Goal: Task Accomplishment & Management: Use online tool/utility

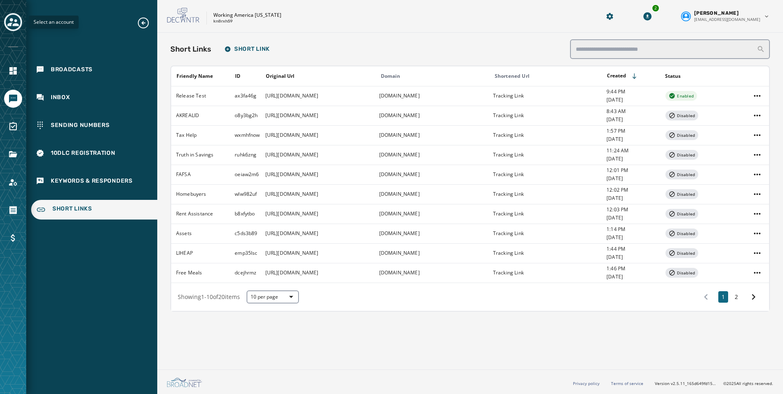
click at [8, 20] on icon "Toggle account select drawer" at bounding box center [12, 21] width 11 height 11
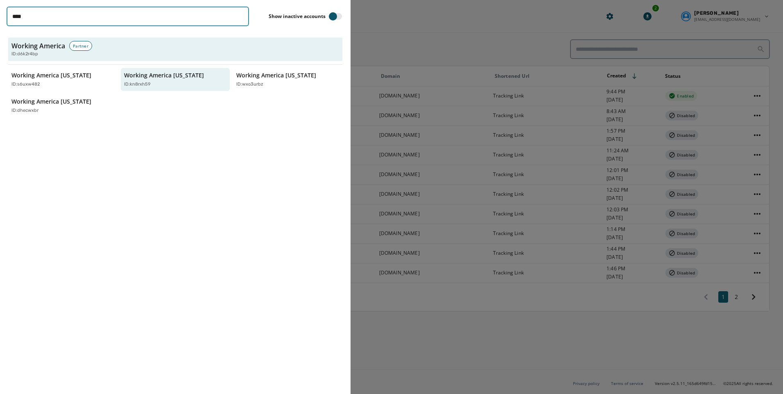
drag, startPoint x: 59, startPoint y: 16, endPoint x: 12, endPoint y: 14, distance: 46.3
click at [12, 14] on input "****" at bounding box center [128, 17] width 243 height 20
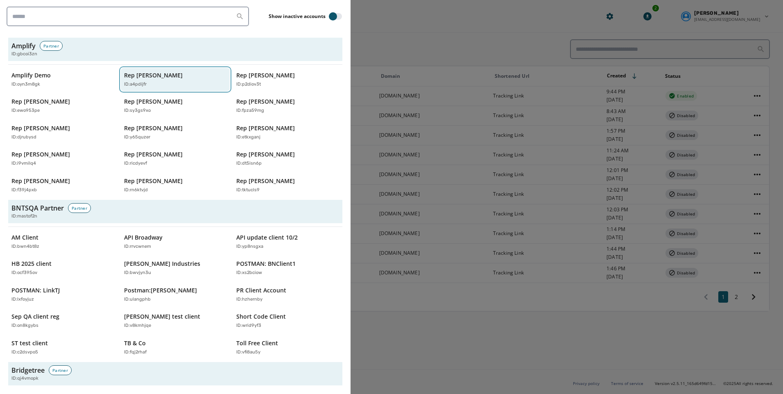
click at [136, 81] on p "ID: a4pdijfr" at bounding box center [135, 84] width 23 height 7
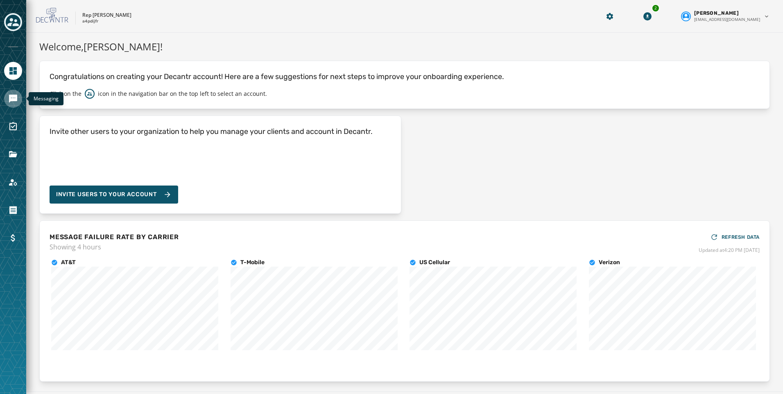
click at [14, 97] on icon "Navigate to Messaging" at bounding box center [13, 99] width 8 height 8
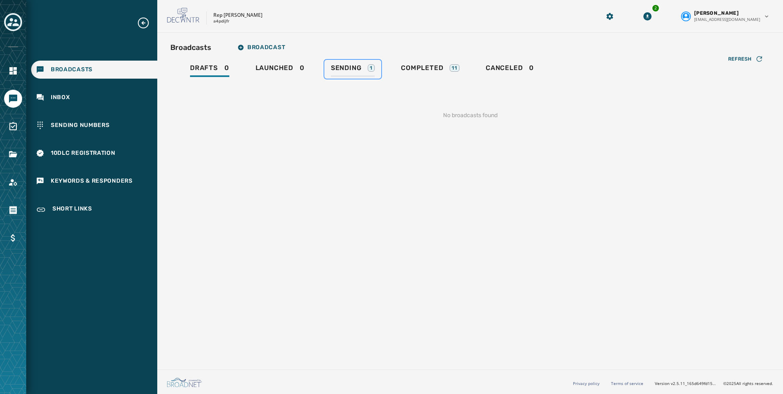
click at [339, 70] on span "Sending" at bounding box center [346, 68] width 31 height 8
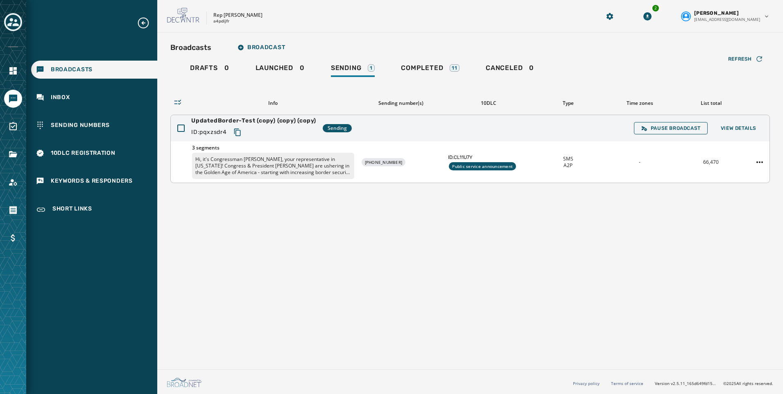
click at [730, 120] on div "UpdatedBorder-Test (copy) (copy) (copy) ID: pqxzsdr4 Sending Pause Broadcast Vi…" at bounding box center [470, 128] width 599 height 26
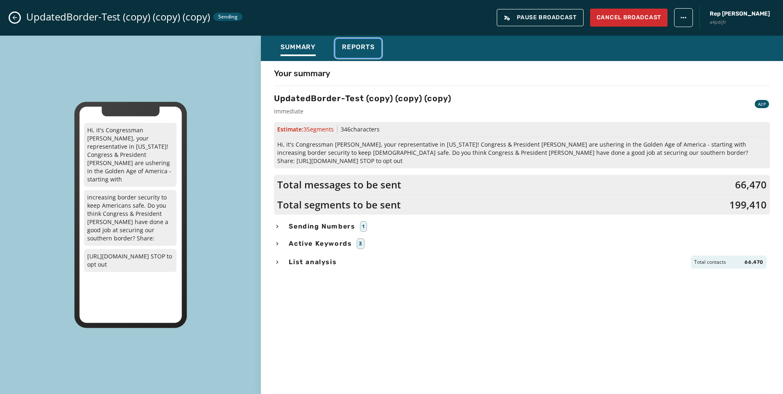
click at [349, 47] on span "Reports" at bounding box center [358, 47] width 33 height 8
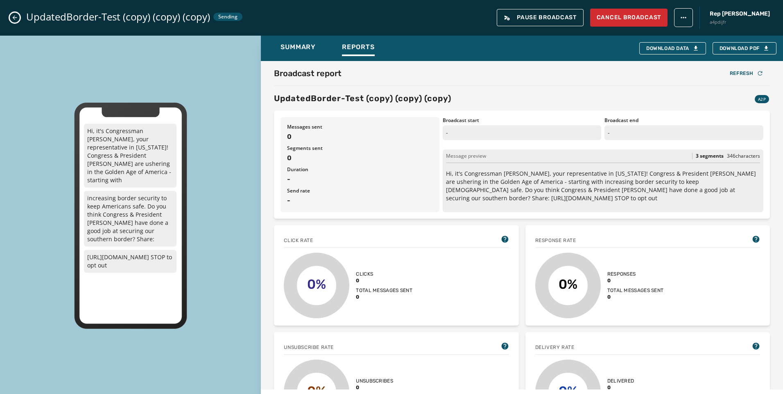
click at [18, 18] on button "Close admin drawer" at bounding box center [15, 18] width 10 height 10
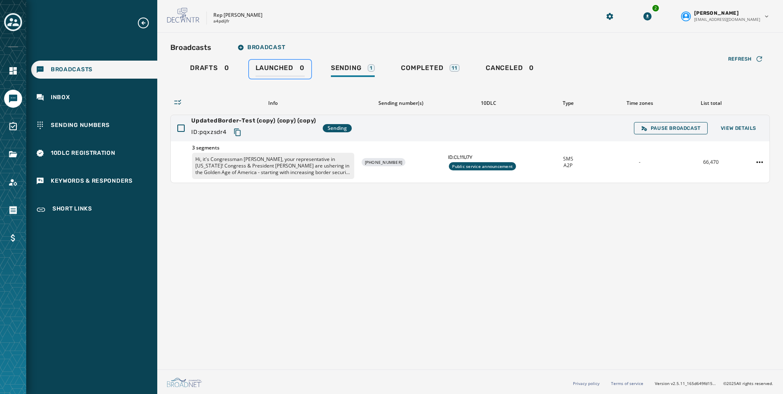
click at [264, 67] on span "Launched" at bounding box center [275, 68] width 38 height 8
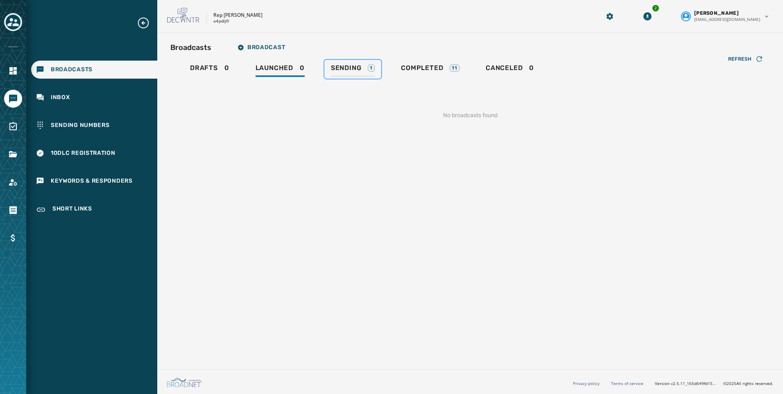
click at [349, 68] on span "Sending" at bounding box center [346, 68] width 31 height 8
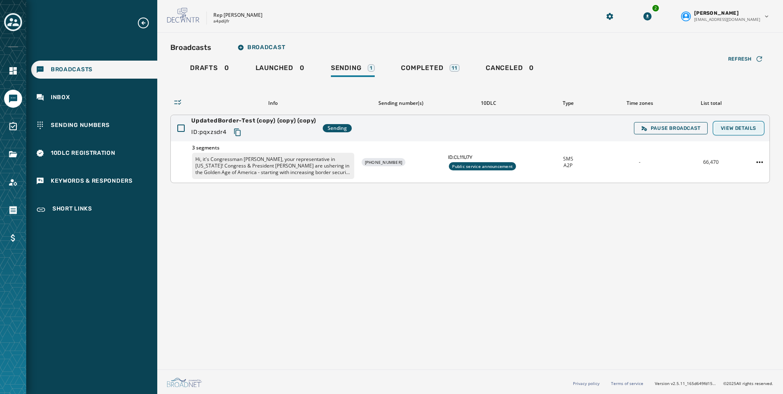
click at [754, 126] on span "View Details" at bounding box center [739, 128] width 36 height 7
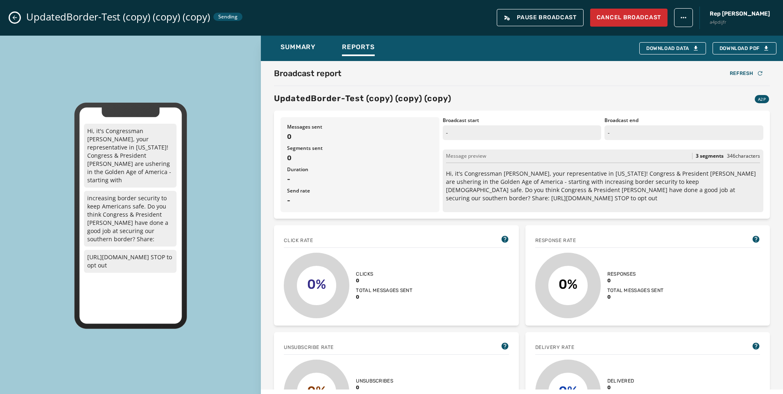
click at [17, 22] on button "Close admin drawer" at bounding box center [15, 18] width 10 height 10
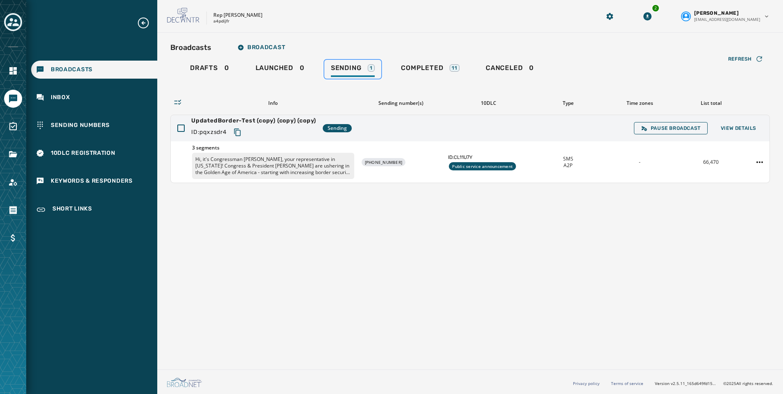
click at [354, 68] on span "Sending" at bounding box center [346, 68] width 31 height 8
click at [734, 132] on button "View Details" at bounding box center [739, 128] width 49 height 11
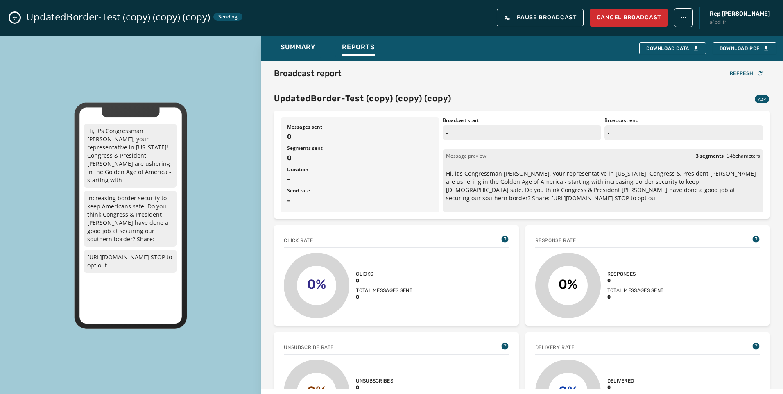
click at [18, 19] on button "Close admin drawer" at bounding box center [15, 18] width 10 height 10
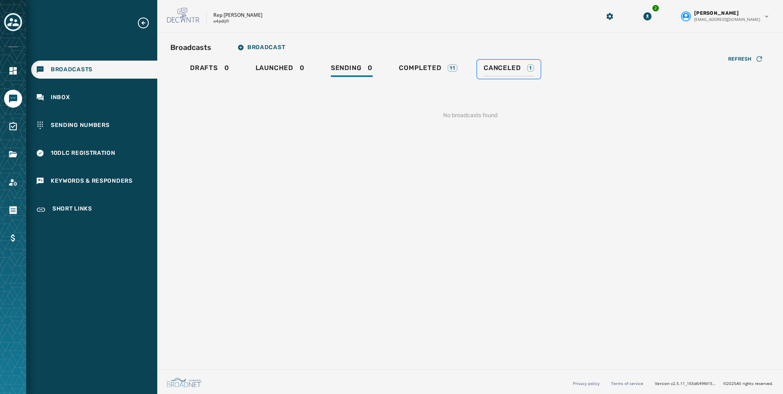
click at [499, 66] on span "Canceled" at bounding box center [502, 68] width 37 height 8
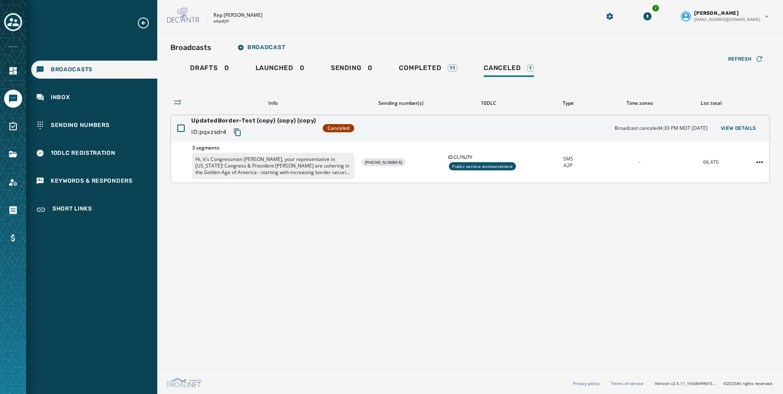
click at [253, 170] on p "Hi, it's Congressman [PERSON_NAME], your representative in [US_STATE]! Congress…" at bounding box center [273, 166] width 162 height 26
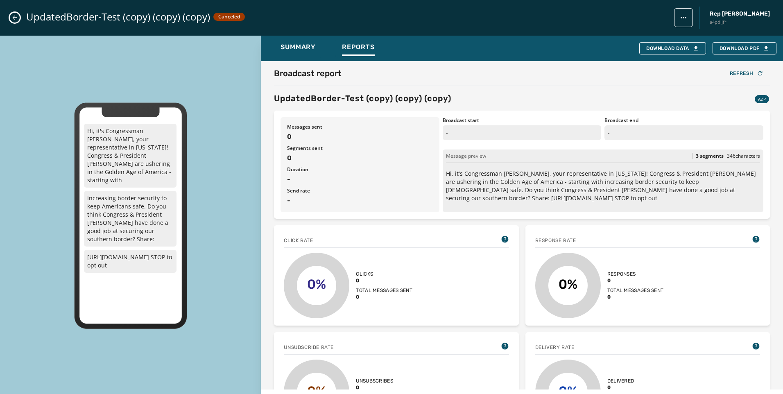
click at [15, 16] on icon "Close admin drawer" at bounding box center [14, 17] width 7 height 7
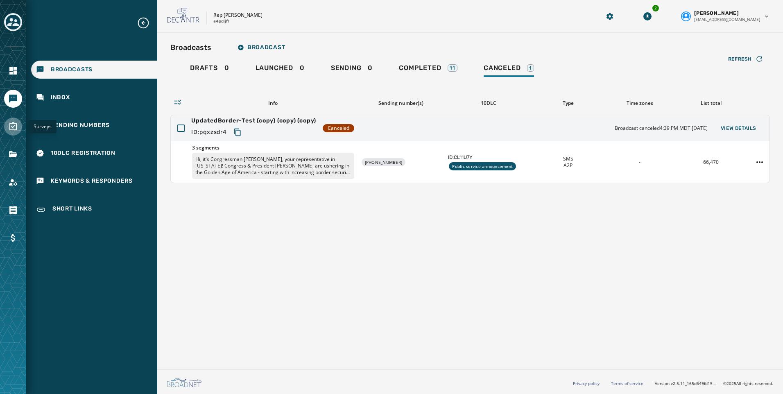
click at [7, 125] on link "Navigate to Surveys" at bounding box center [13, 127] width 18 height 18
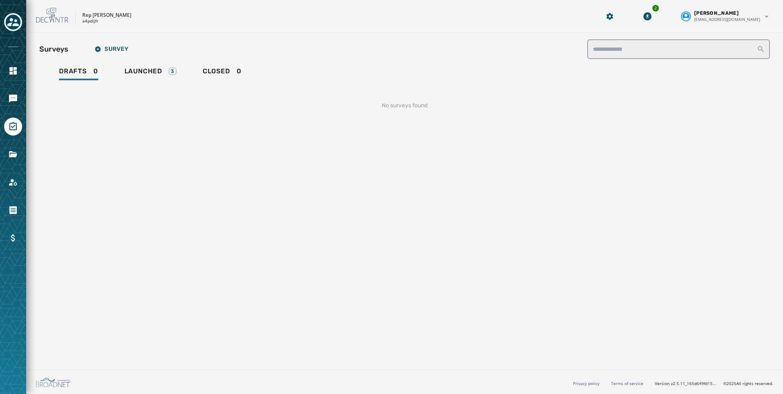
click at [148, 59] on div "**********" at bounding box center [404, 81] width 731 height 84
click at [149, 65] on link "Launched 3" at bounding box center [150, 72] width 65 height 19
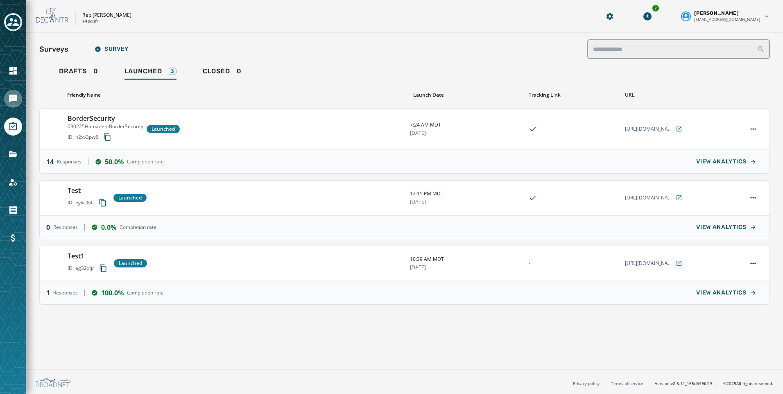
click at [11, 102] on icon "Navigate to Messaging" at bounding box center [13, 99] width 10 height 10
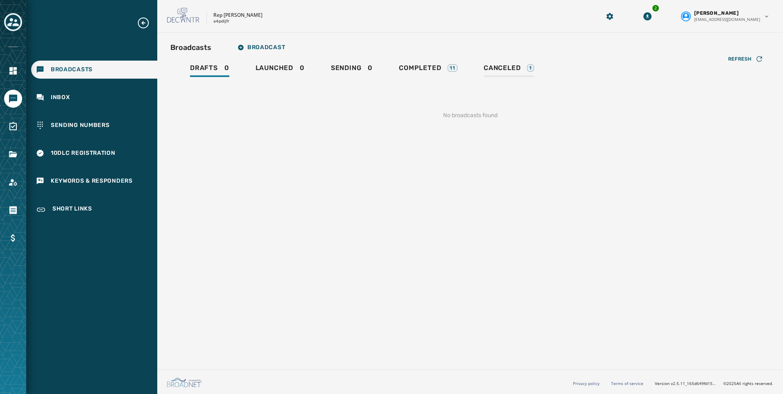
drag, startPoint x: 474, startPoint y: 68, endPoint x: 479, endPoint y: 68, distance: 4.9
click at [474, 68] on div "Drafts 0 Launched 0 Sending 0 Completed 11 Canceled 1" at bounding box center [470, 69] width 600 height 19
click at [496, 69] on span "Canceled" at bounding box center [502, 68] width 37 height 8
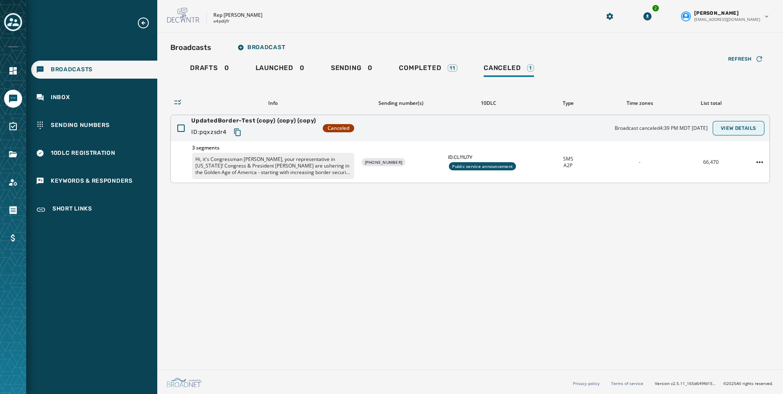
click at [744, 132] on button "View Details" at bounding box center [739, 128] width 49 height 11
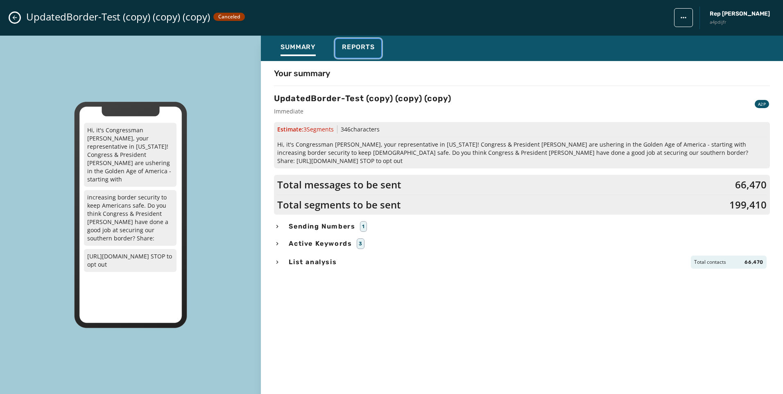
click at [357, 47] on span "Reports" at bounding box center [358, 47] width 33 height 8
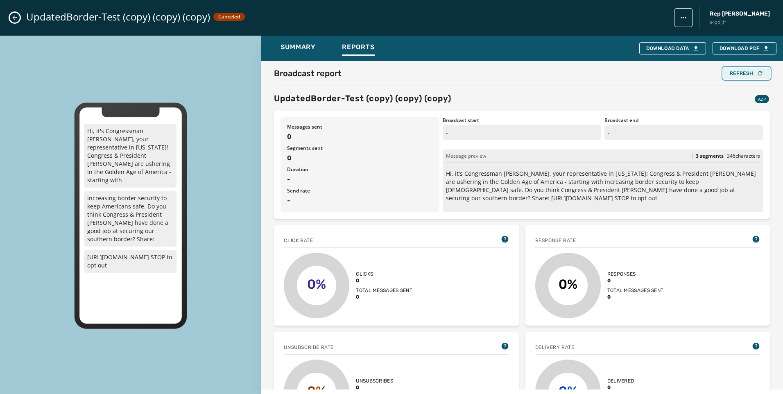
click at [733, 77] on button "Refresh" at bounding box center [747, 73] width 47 height 11
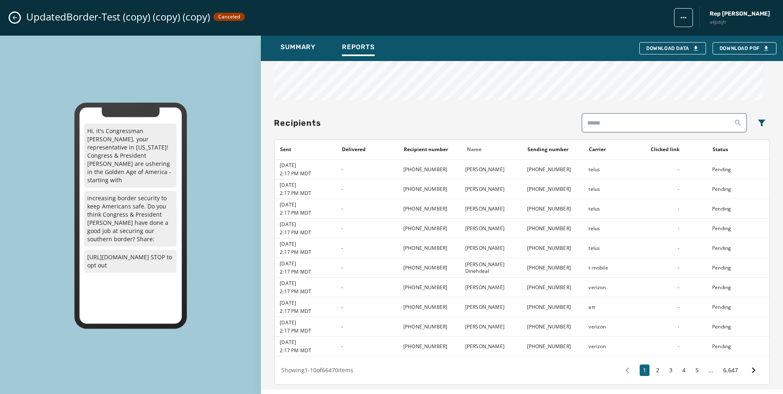
scroll to position [592, 0]
click at [653, 368] on button "2" at bounding box center [658, 368] width 10 height 11
click at [640, 367] on button "1" at bounding box center [645, 368] width 10 height 11
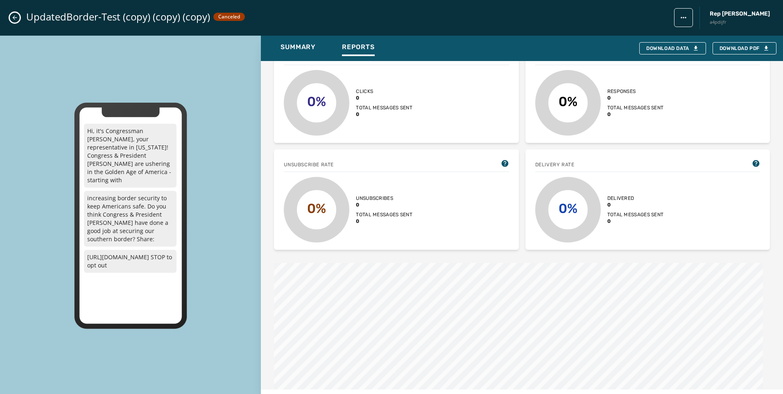
scroll to position [0, 0]
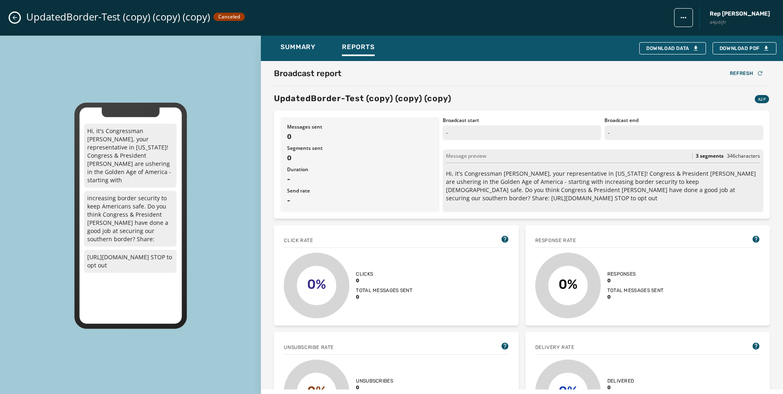
click at [21, 14] on div "UpdatedBorder-Test (copy) (copy) (copy) Canceled Rep [PERSON_NAME] a4pdijfr" at bounding box center [391, 18] width 783 height 36
click at [8, 17] on div "UpdatedBorder-Test (copy) (copy) (copy) Canceled Rep [PERSON_NAME] a4pdijfr" at bounding box center [391, 18] width 783 height 36
click at [19, 18] on button "Close admin drawer" at bounding box center [15, 18] width 10 height 10
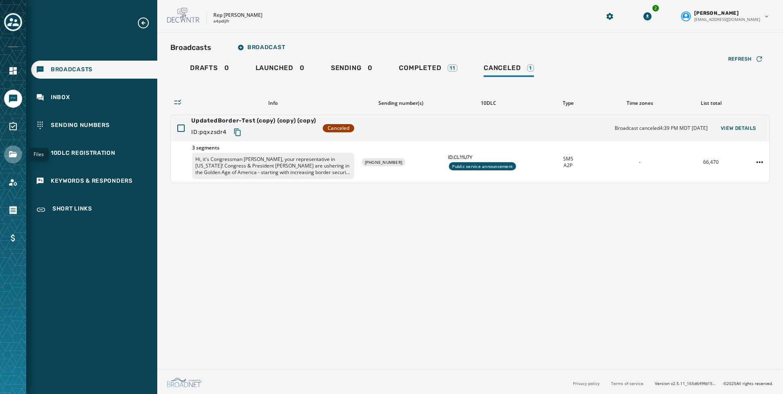
click at [14, 159] on icon "Navigate to Files" at bounding box center [13, 155] width 10 height 10
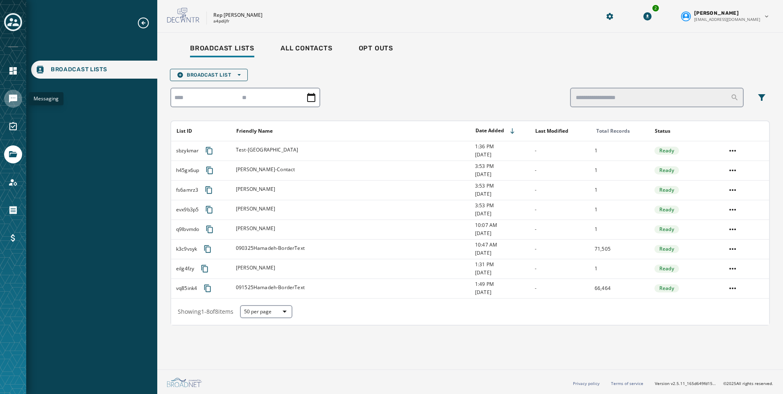
click at [16, 95] on icon "Navigate to Messaging" at bounding box center [13, 99] width 8 height 8
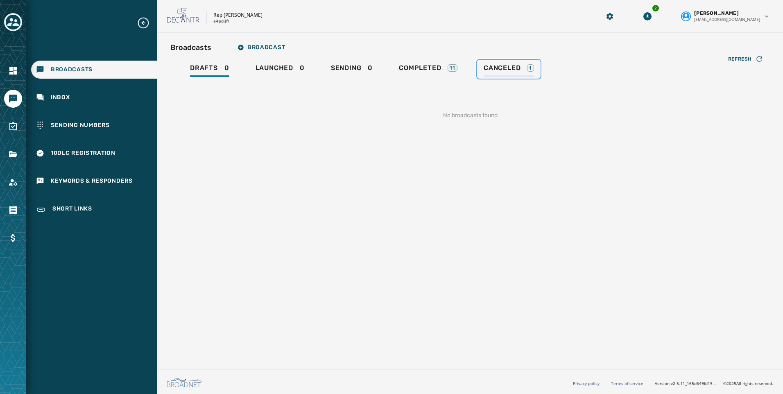
click at [508, 66] on span "Canceled" at bounding box center [502, 68] width 37 height 8
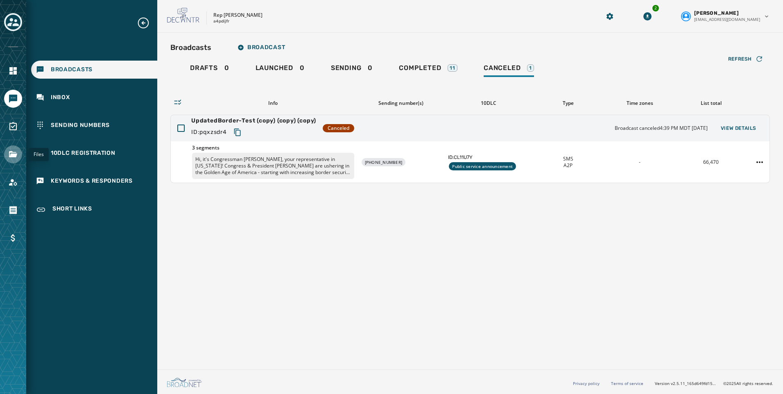
click at [10, 158] on icon "Navigate to Files" at bounding box center [13, 155] width 10 height 10
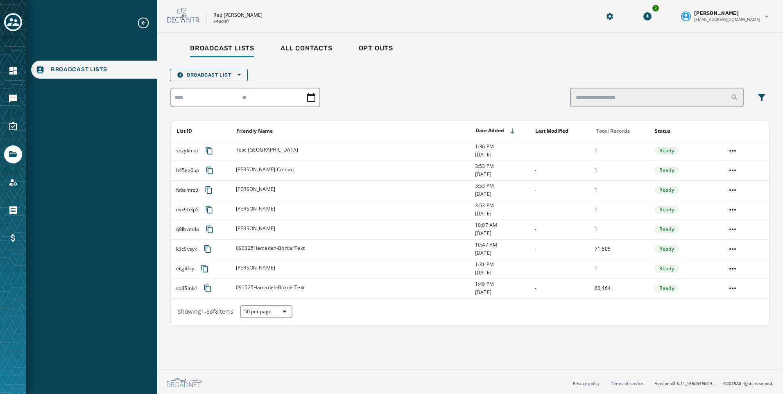
drag, startPoint x: 11, startPoint y: 157, endPoint x: 117, endPoint y: 284, distance: 165.5
click at [117, 284] on div "Broadcast Lists" at bounding box center [91, 197] width 131 height 394
click at [18, 97] on icon "Navigate to Messaging" at bounding box center [13, 99] width 10 height 10
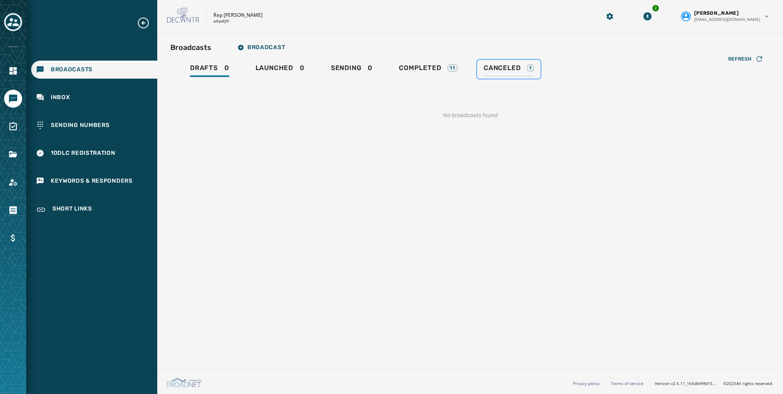
click at [531, 68] on div "1" at bounding box center [530, 67] width 7 height 7
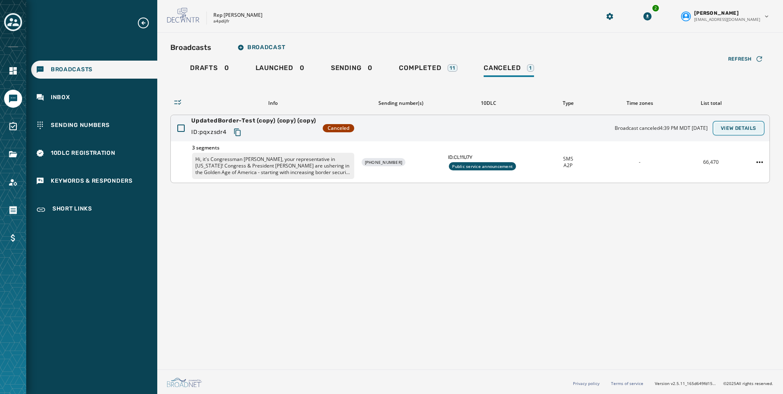
click at [740, 127] on span "View Details" at bounding box center [739, 128] width 36 height 7
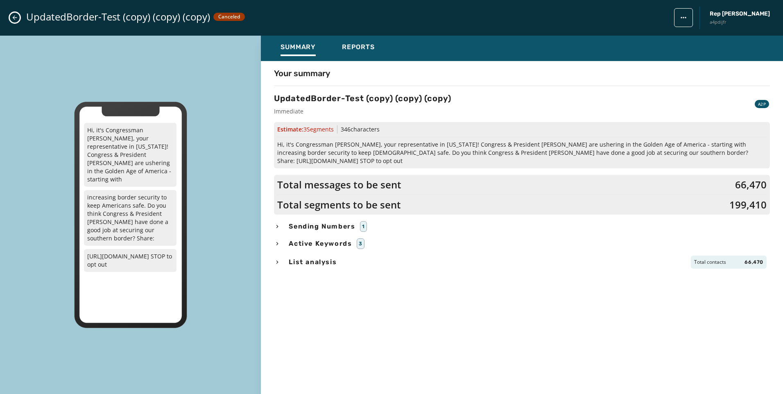
click at [281, 258] on div "List analysis Total contacts 66,470" at bounding box center [522, 262] width 496 height 13
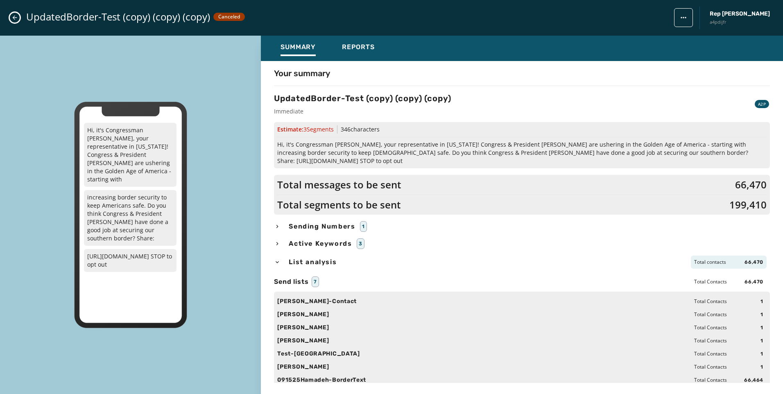
click at [13, 22] on button "Close admin drawer" at bounding box center [15, 18] width 10 height 10
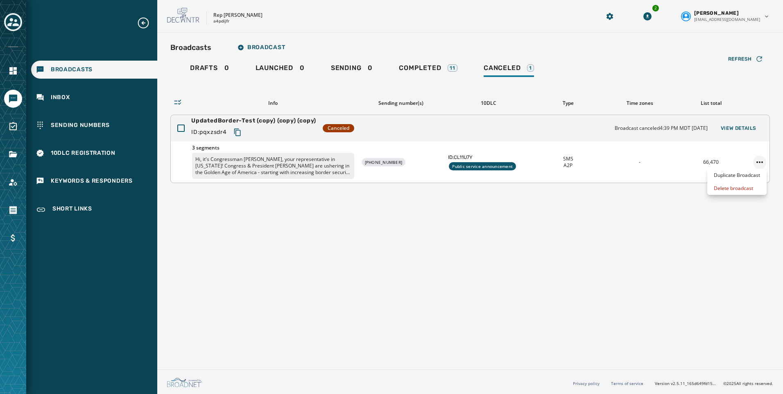
click at [760, 158] on html "Broadcasts Inbox Sending Numbers 10DLC Registration Keywords & Responders Short…" at bounding box center [391, 197] width 783 height 394
click at [735, 176] on div "Duplicate Broadcast" at bounding box center [737, 175] width 59 height 13
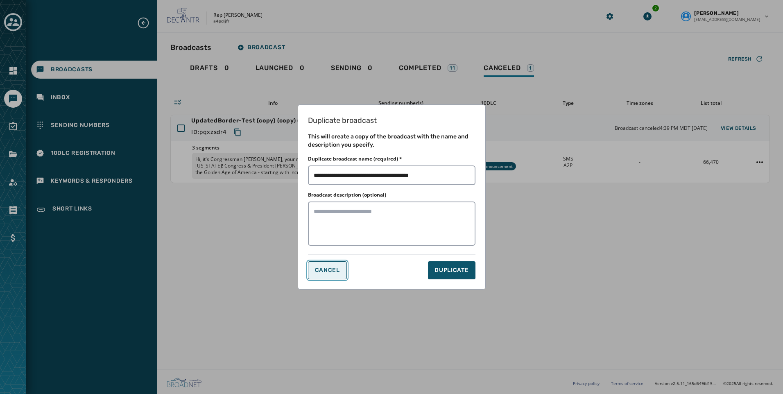
click at [316, 275] on button "CANCEL" at bounding box center [327, 270] width 39 height 18
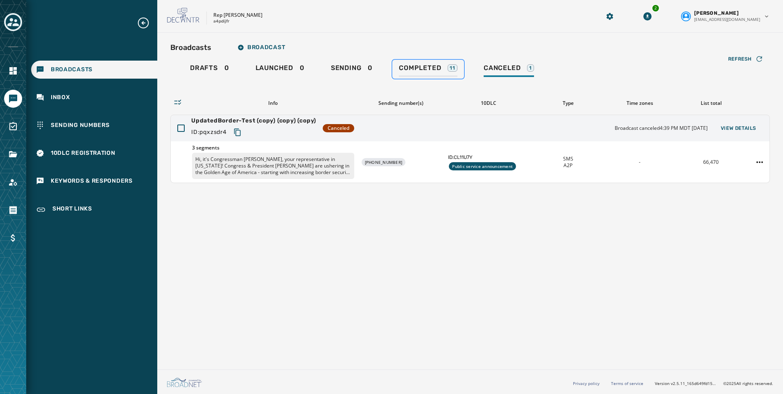
click at [429, 73] on div "Completed 11" at bounding box center [428, 70] width 59 height 13
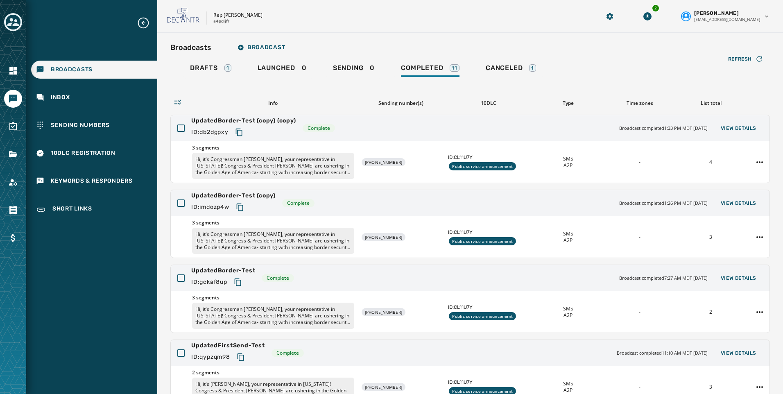
click at [8, 118] on div at bounding box center [13, 127] width 18 height 18
click at [9, 126] on icon "Navigate to Surveys" at bounding box center [12, 126] width 7 height 8
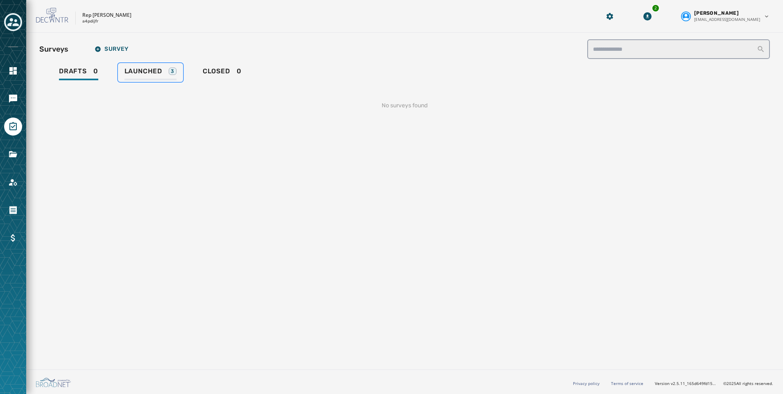
click at [161, 74] on span "Launched" at bounding box center [144, 71] width 38 height 8
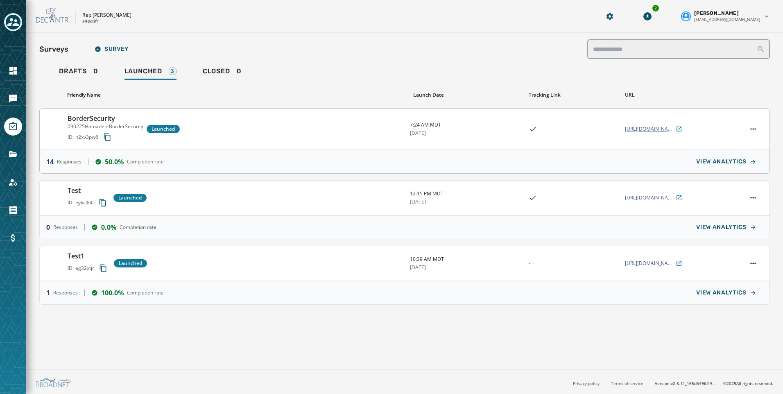
click at [654, 127] on span "[URL][DOMAIN_NAME][PERSON_NAME]" at bounding box center [649, 129] width 49 height 7
click at [752, 128] on html "**********" at bounding box center [391, 197] width 783 height 394
click at [642, 129] on html "**********" at bounding box center [391, 197] width 783 height 394
click at [642, 129] on span "[URL][DOMAIN_NAME][PERSON_NAME]" at bounding box center [649, 129] width 49 height 7
click at [755, 130] on html "**********" at bounding box center [391, 197] width 783 height 394
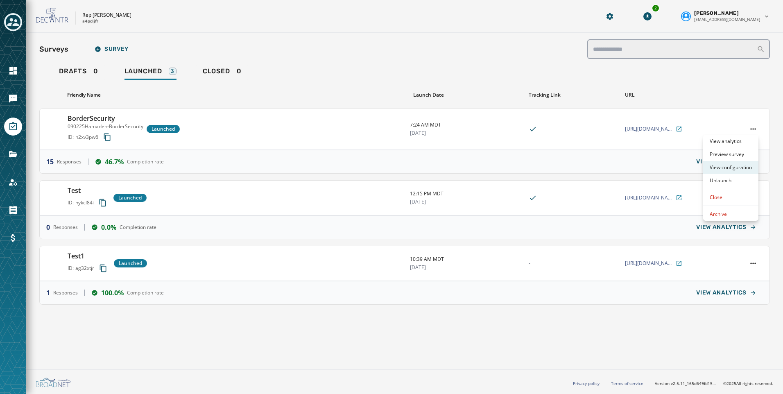
click at [730, 167] on div "View configuration" at bounding box center [730, 167] width 55 height 13
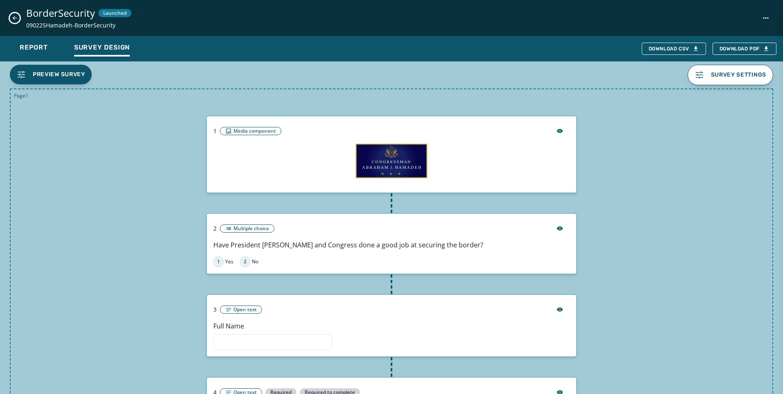
click at [12, 18] on icon "Close survey details drawer" at bounding box center [14, 18] width 7 height 7
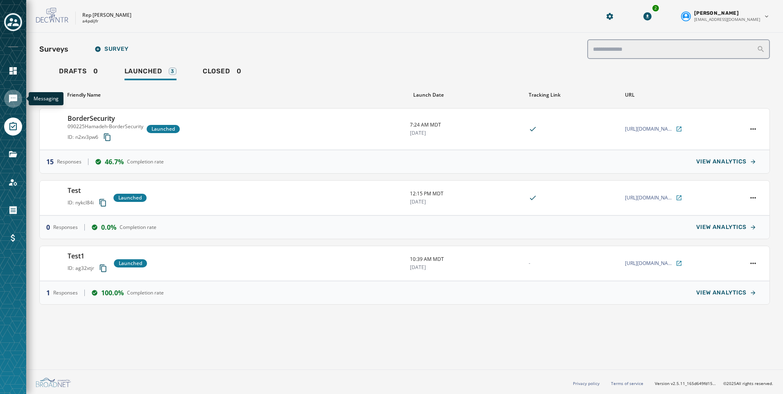
click at [14, 94] on link "Navigate to Messaging" at bounding box center [13, 99] width 18 height 18
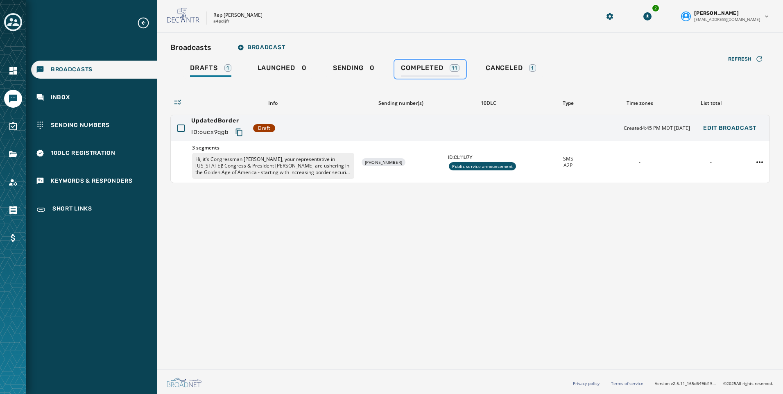
click at [439, 72] on div "Completed 11" at bounding box center [430, 70] width 59 height 13
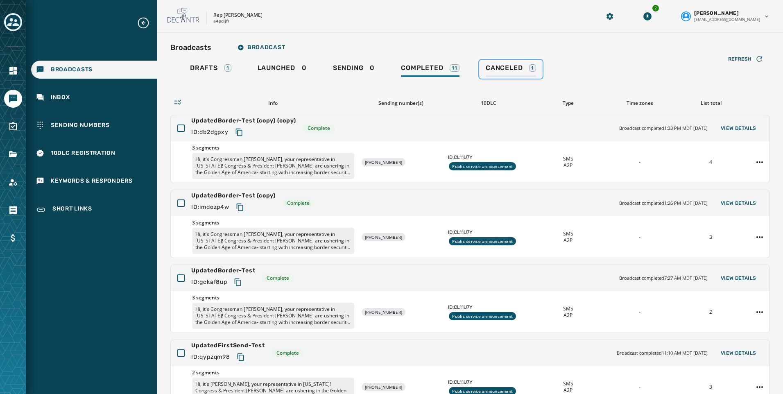
click at [482, 64] on link "Canceled 1" at bounding box center [511, 69] width 64 height 19
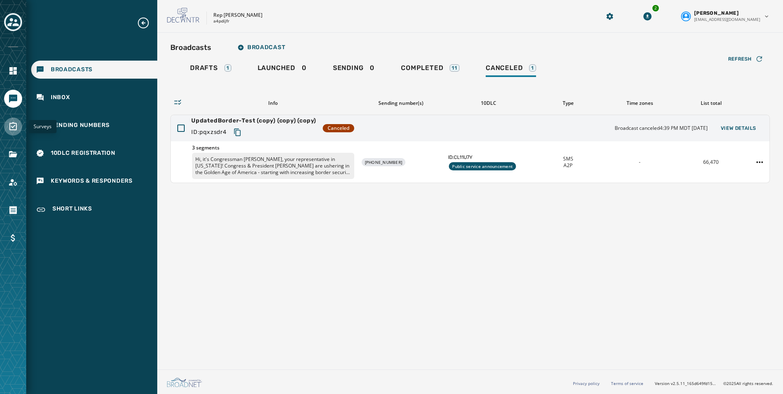
click at [13, 125] on icon "Navigate to Surveys" at bounding box center [13, 127] width 10 height 10
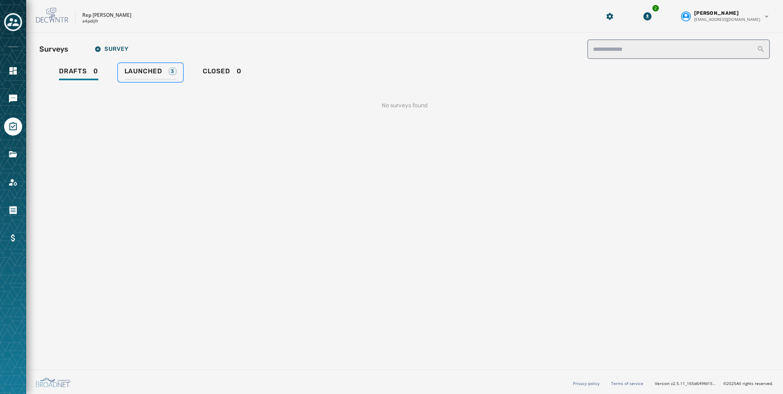
click at [153, 70] on span "Launched" at bounding box center [144, 71] width 38 height 8
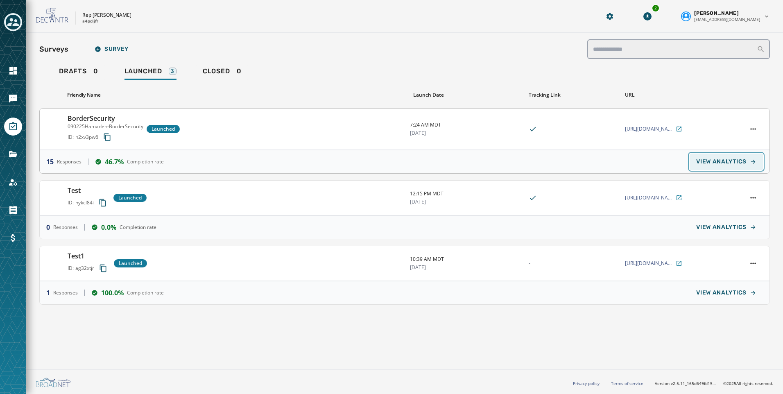
click at [715, 168] on button "VIEW ANALYTICS" at bounding box center [726, 162] width 73 height 16
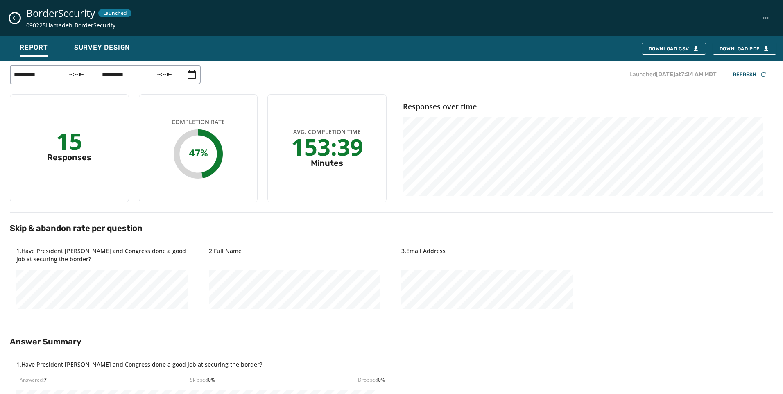
click at [10, 17] on button "Close survey details drawer" at bounding box center [15, 18] width 10 height 10
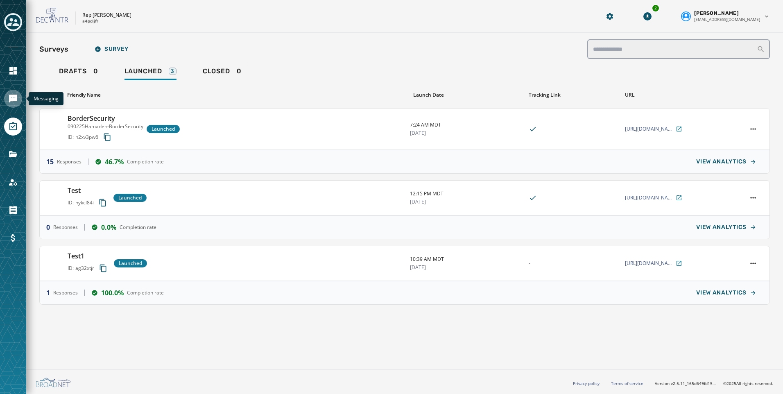
click at [14, 91] on link "Navigate to Messaging" at bounding box center [13, 99] width 18 height 18
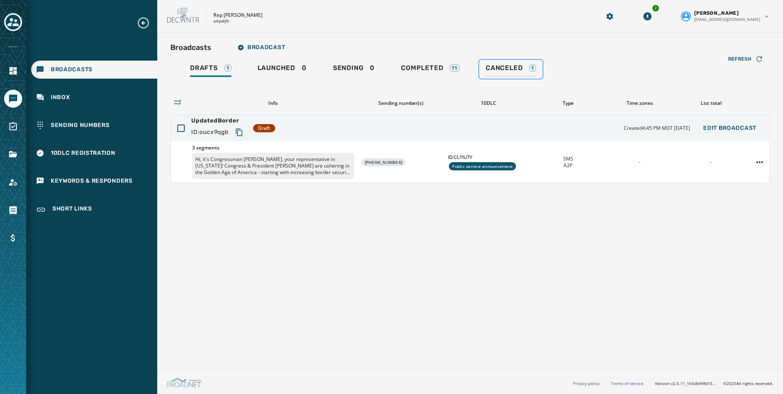
click at [516, 66] on span "Canceled" at bounding box center [504, 68] width 37 height 8
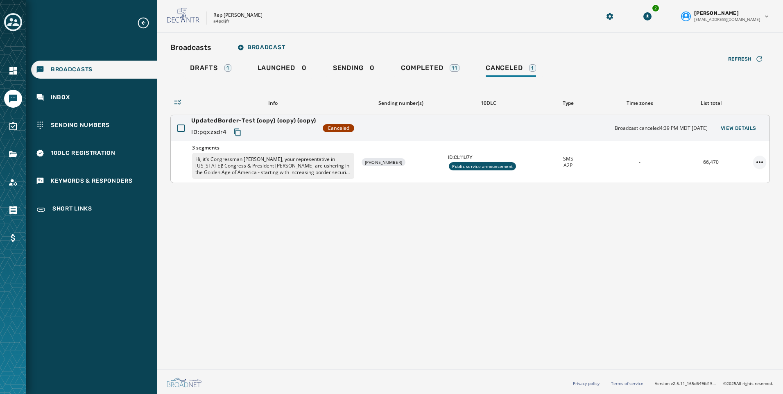
click at [765, 160] on html "Broadcasts Inbox Sending Numbers 10DLC Registration Keywords & Responders Short…" at bounding box center [391, 197] width 783 height 394
click at [755, 175] on div "Duplicate Broadcast" at bounding box center [737, 175] width 59 height 13
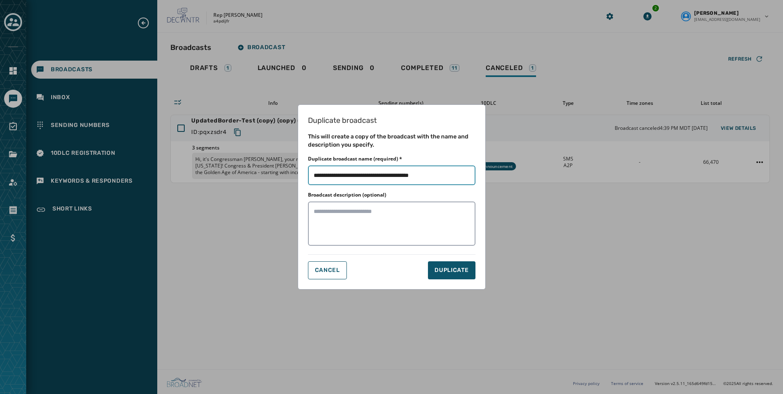
drag, startPoint x: 452, startPoint y: 178, endPoint x: 368, endPoint y: 184, distance: 84.6
click at [368, 184] on input "Duplicate broadcast name (required) *" at bounding box center [392, 176] width 168 height 20
type input "**********"
click at [451, 274] on span "DUPLICATE" at bounding box center [452, 270] width 34 height 8
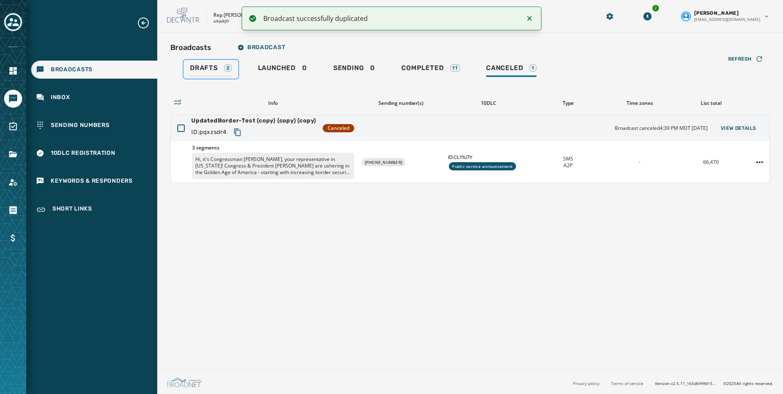
click at [194, 68] on span "Drafts" at bounding box center [204, 68] width 28 height 8
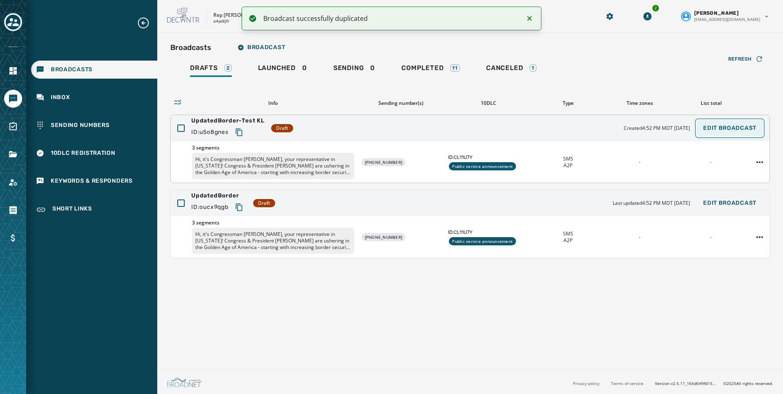
click at [721, 127] on span "Edit Broadcast" at bounding box center [729, 128] width 53 height 7
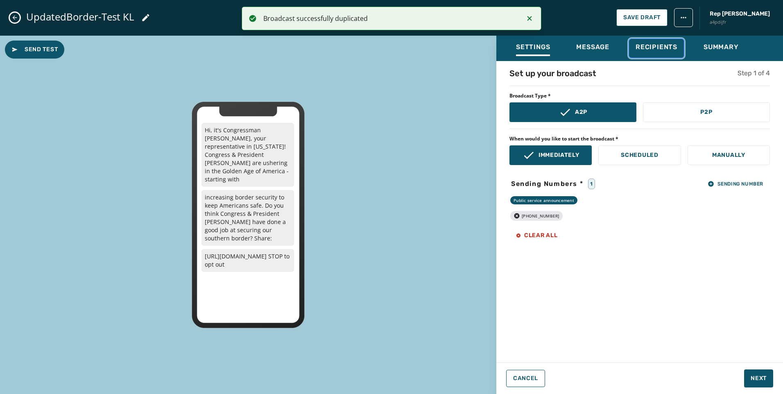
click at [658, 48] on span "Recipients" at bounding box center [657, 47] width 42 height 8
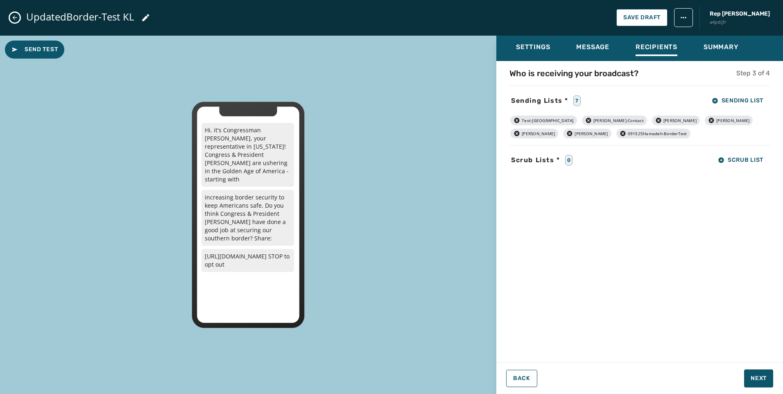
click at [517, 118] on icon "button" at bounding box center [517, 120] width 5 height 5
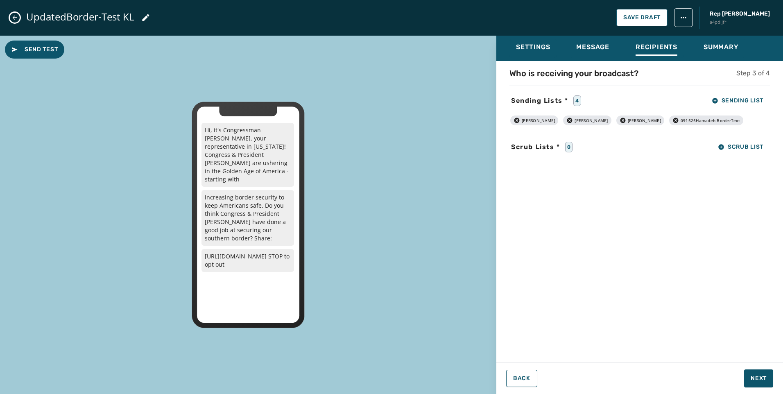
click at [517, 118] on icon "button" at bounding box center [517, 120] width 5 height 5
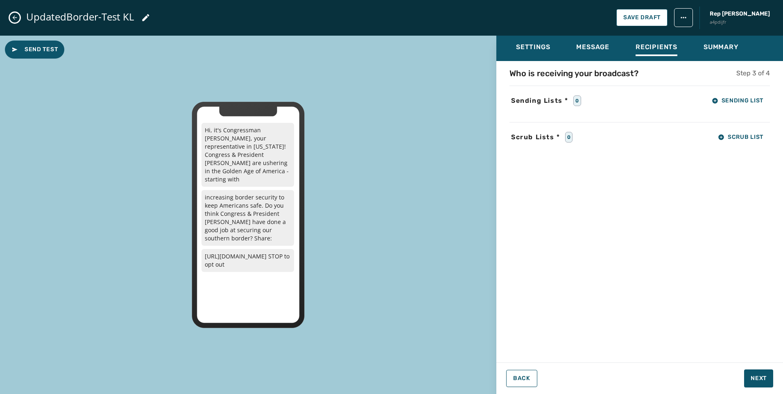
click at [517, 118] on div "Who is receiving your broadcast? Step 3 of 4 Sending Lists * 0 Sending List Scr…" at bounding box center [640, 210] width 287 height 284
click at [742, 104] on button "Sending List" at bounding box center [738, 101] width 65 height 16
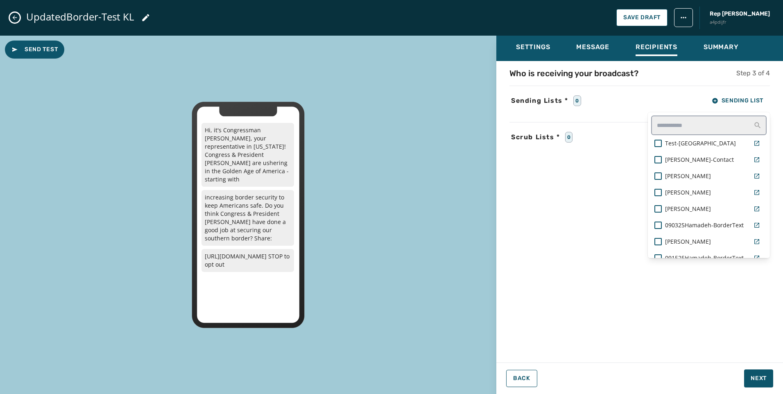
click at [519, 384] on div "Settings Message Recipients Summary Who is receiving your broadcast? Step 3 of …" at bounding box center [640, 212] width 287 height 352
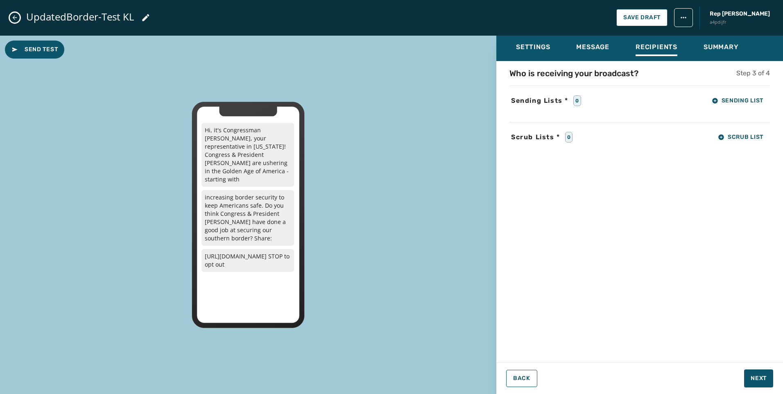
click at [12, 17] on icon "Close admin drawer" at bounding box center [14, 17] width 7 height 7
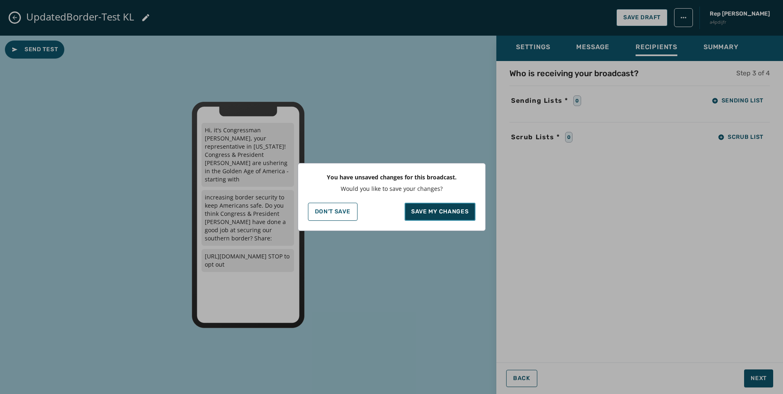
click at [433, 211] on p "Save my changes" at bounding box center [440, 212] width 58 height 8
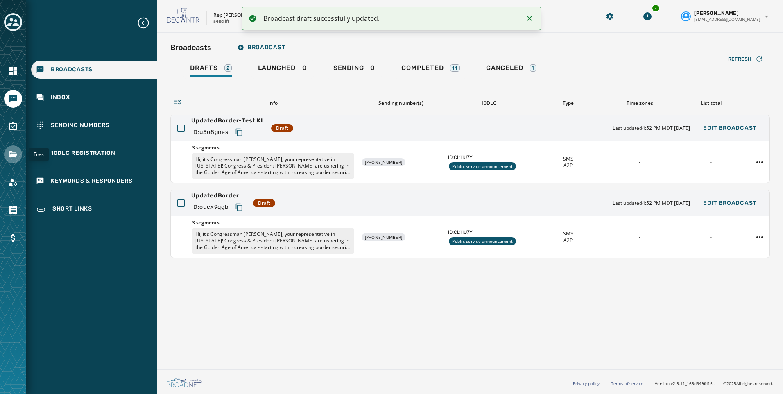
click at [9, 153] on icon "Navigate to Files" at bounding box center [13, 155] width 10 height 10
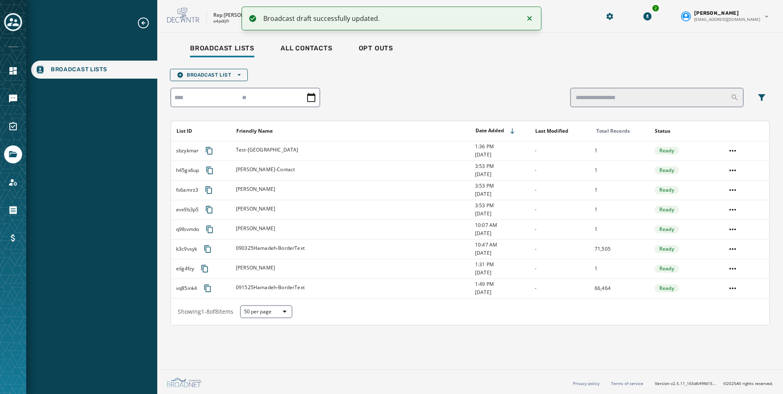
click at [14, 86] on div at bounding box center [13, 197] width 26 height 394
click at [16, 92] on link "Navigate to Messaging" at bounding box center [13, 99] width 18 height 18
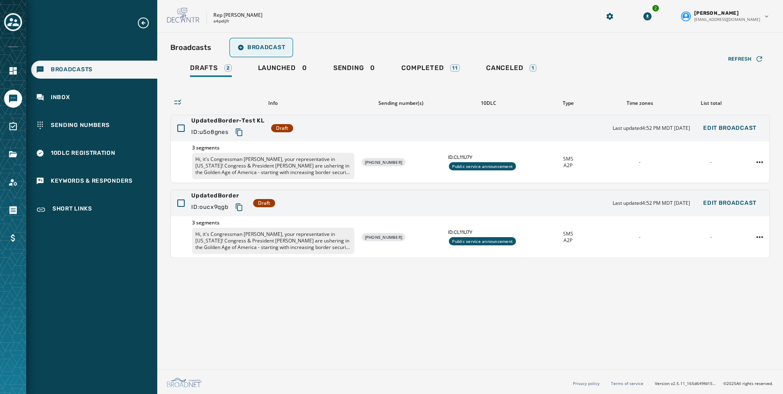
click at [253, 45] on span "Broadcast" at bounding box center [262, 47] width 48 height 7
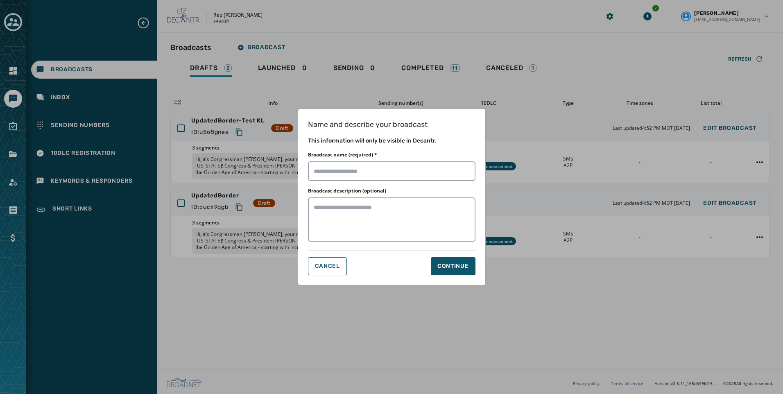
click at [304, 270] on div "Name and describe your broadcast This information will only be visible in Decan…" at bounding box center [392, 197] width 188 height 177
click at [330, 265] on span "Cancel" at bounding box center [327, 266] width 25 height 7
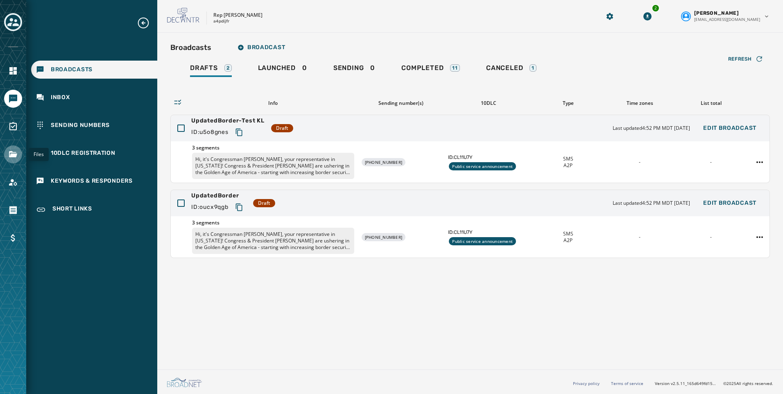
click at [12, 157] on icon "Navigate to Files" at bounding box center [13, 154] width 8 height 6
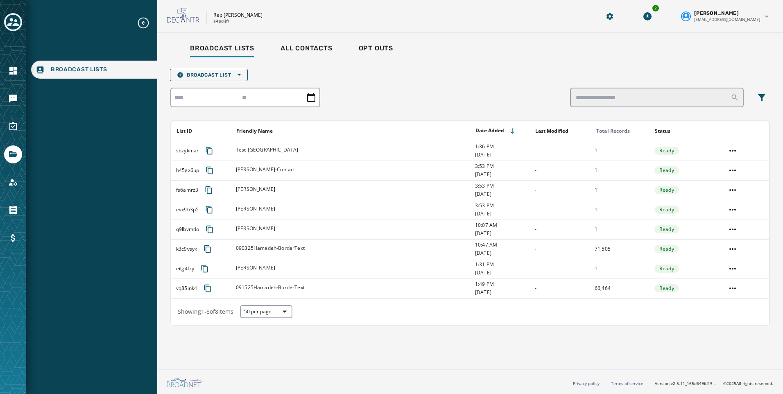
click at [227, 39] on div "Broadcast Lists All Contacts Opt Outs Broadcast List Open options List ID Frien…" at bounding box center [470, 199] width 626 height 333
click at [225, 68] on div "Broadcast List Open options List ID Friendly Name Date Added Last Modified Tota…" at bounding box center [470, 196] width 600 height 260
click at [223, 84] on div "Broadcast List Open options List ID Friendly Name Date Added Last Modified Tota…" at bounding box center [470, 197] width 600 height 257
click at [208, 82] on div "Broadcast List Open options List ID Friendly Name Date Added Last Modified Tota…" at bounding box center [470, 197] width 600 height 257
click at [201, 73] on span "Broadcast List Open options" at bounding box center [209, 75] width 64 height 7
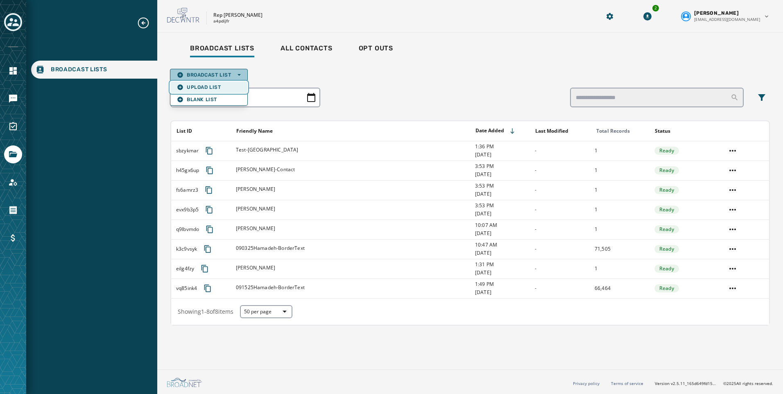
click at [204, 86] on span "Upload List" at bounding box center [209, 87] width 64 height 7
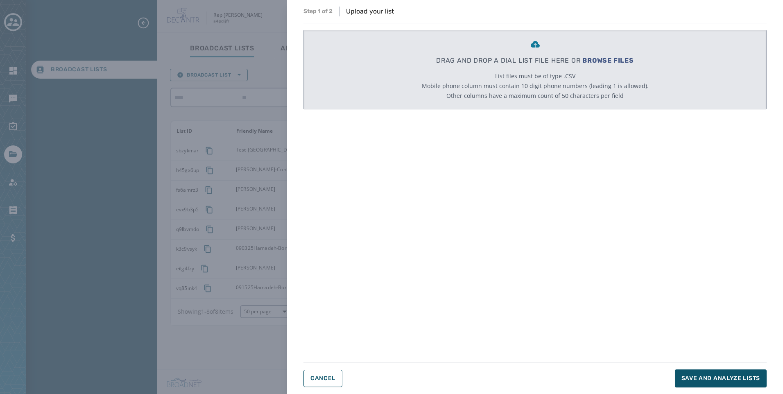
click at [204, 86] on div "Step 1 of 2 Upload your list DRAG AND DROP A DIAL LIST FILE HERE OR BROWSE FILE…" at bounding box center [391, 197] width 783 height 394
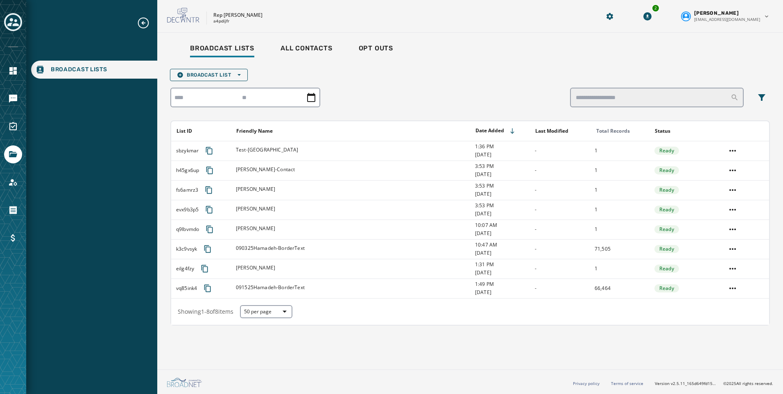
click at [204, 86] on div "Broadcast List Open options List ID Friendly Name Date Added Last Modified Tota…" at bounding box center [470, 197] width 600 height 257
click at [204, 71] on button "Broadcast List Open options" at bounding box center [209, 75] width 78 height 12
click at [204, 88] on span "Upload List" at bounding box center [209, 87] width 64 height 7
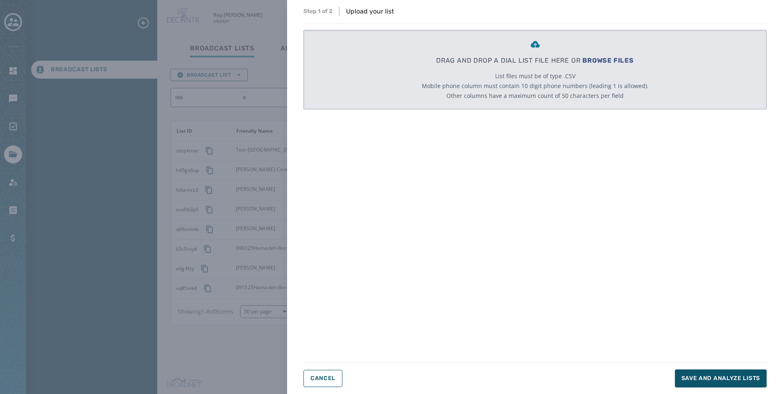
click at [626, 58] on span "BROWSE FILES" at bounding box center [609, 61] width 52 height 8
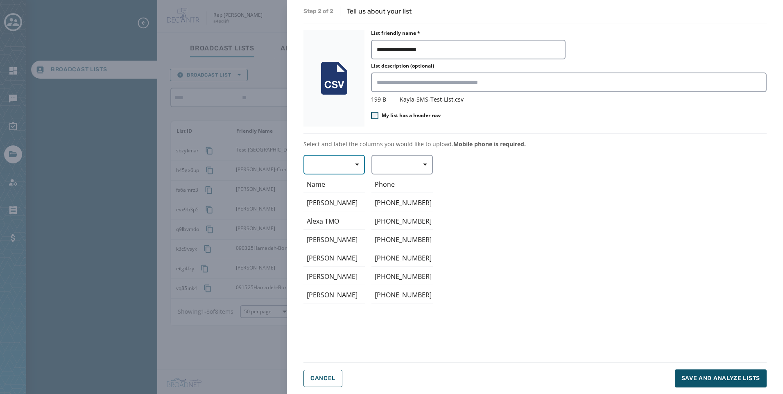
click at [341, 162] on button "button" at bounding box center [334, 165] width 61 height 20
click at [333, 209] on span "First Name" at bounding box center [332, 213] width 38 height 8
click at [393, 171] on button "button" at bounding box center [402, 165] width 61 height 20
click at [404, 181] on span "Mobile Phone" at bounding box center [400, 183] width 38 height 8
click at [711, 372] on button "Save and analyze lists" at bounding box center [721, 379] width 92 height 18
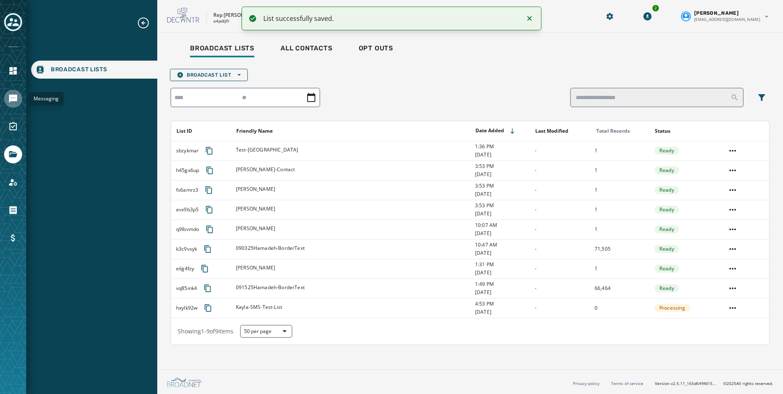
click at [14, 98] on icon "Navigate to Messaging" at bounding box center [13, 99] width 8 height 8
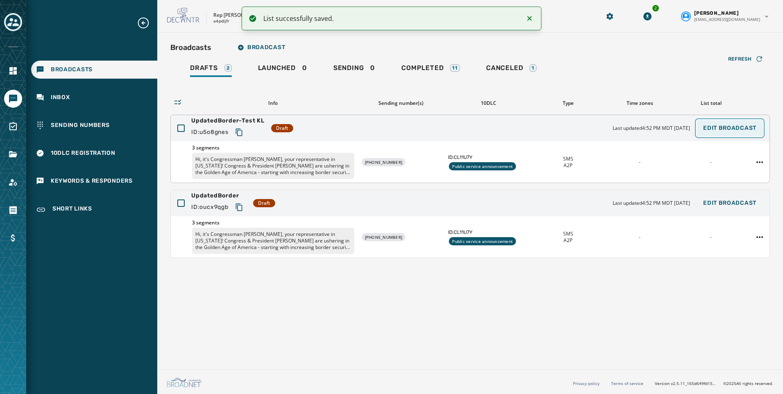
click at [736, 128] on span "Edit Broadcast" at bounding box center [729, 128] width 53 height 7
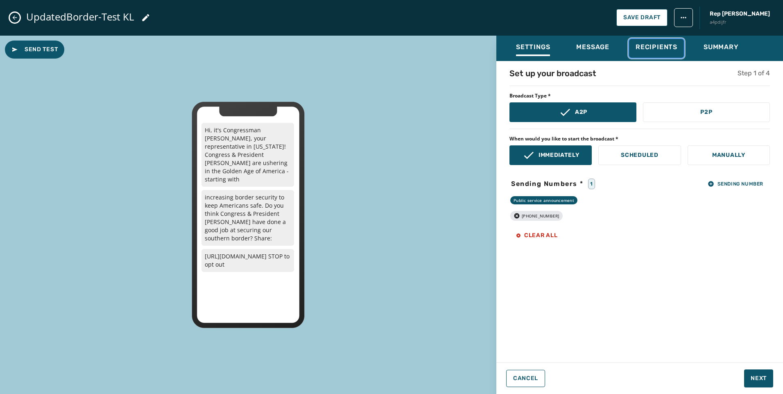
click at [655, 46] on span "Recipients" at bounding box center [657, 47] width 42 height 8
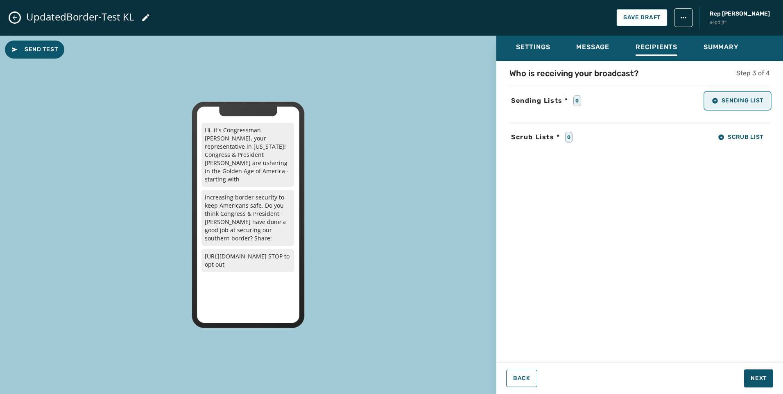
click at [743, 103] on span "Sending List" at bounding box center [738, 101] width 52 height 7
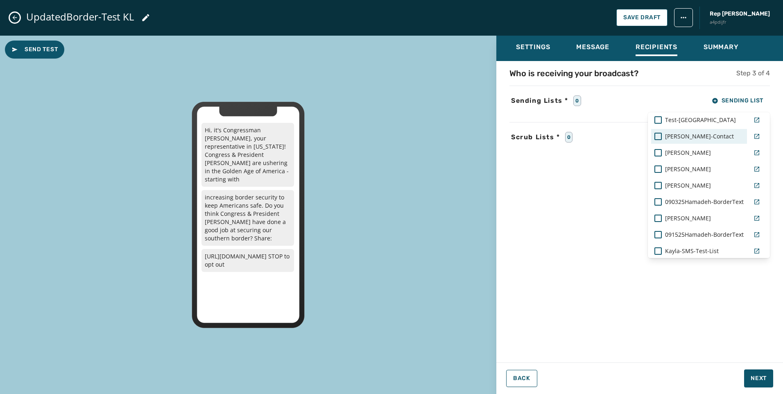
scroll to position [48, 0]
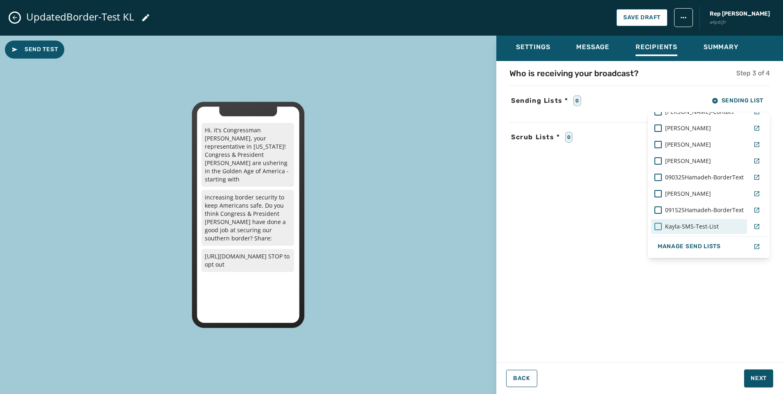
click at [655, 227] on div at bounding box center [658, 226] width 7 height 7
click at [697, 303] on div "Who is receiving your broadcast? Step 3 of 4 Sending Lists * 1 Sending List Tes…" at bounding box center [640, 210] width 287 height 284
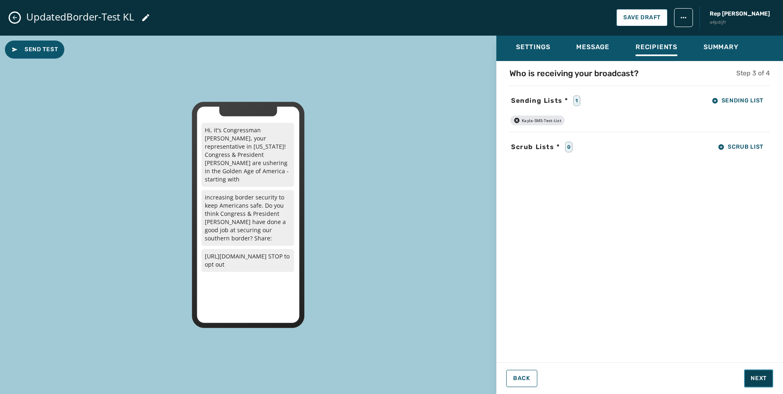
click at [760, 374] on button "Next" at bounding box center [758, 379] width 29 height 18
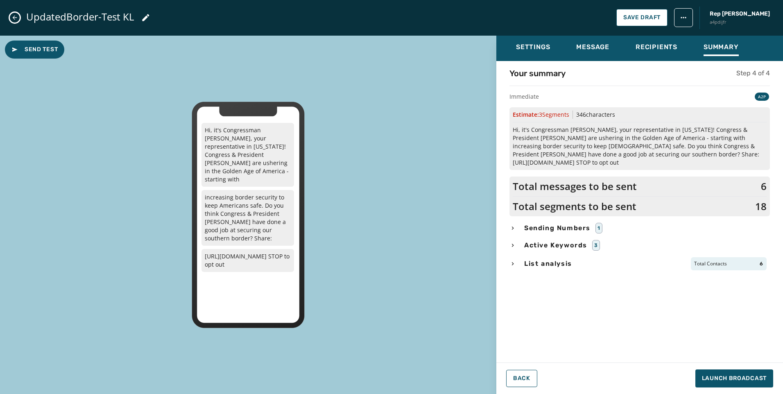
click at [517, 257] on div "List analysis Total Contacts 6" at bounding box center [640, 263] width 261 height 13
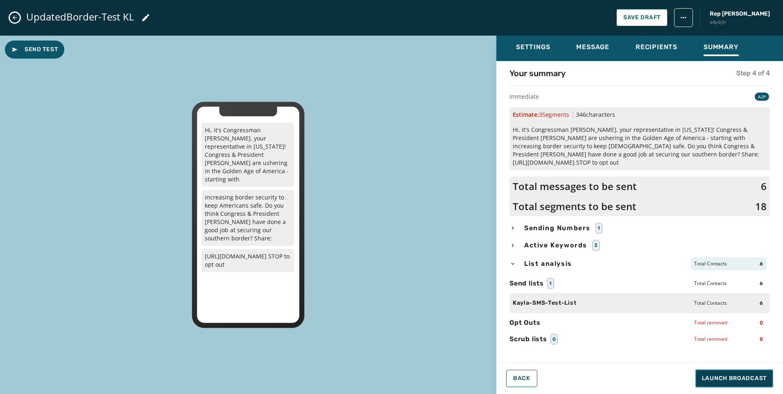
click at [721, 378] on span "Launch Broadcast" at bounding box center [734, 378] width 65 height 8
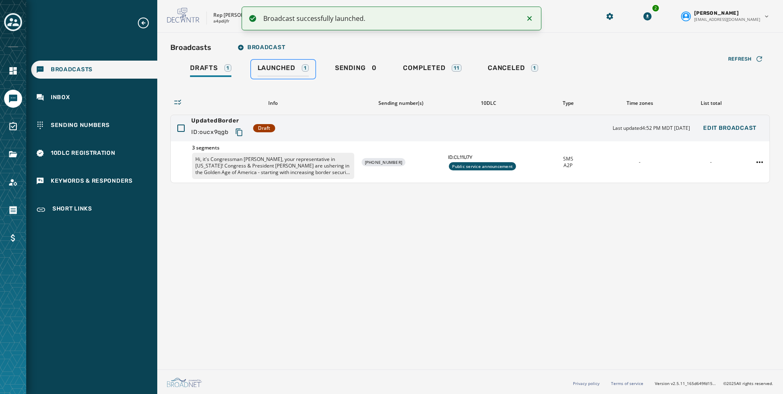
click at [272, 66] on span "Launched" at bounding box center [277, 68] width 38 height 8
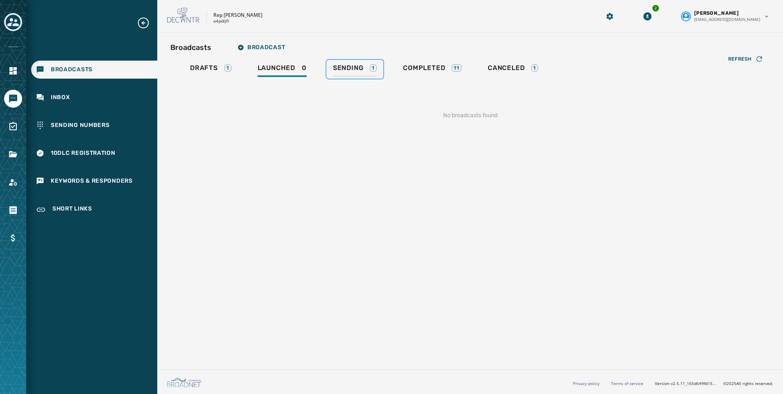
click at [347, 70] on span "Sending" at bounding box center [348, 68] width 31 height 8
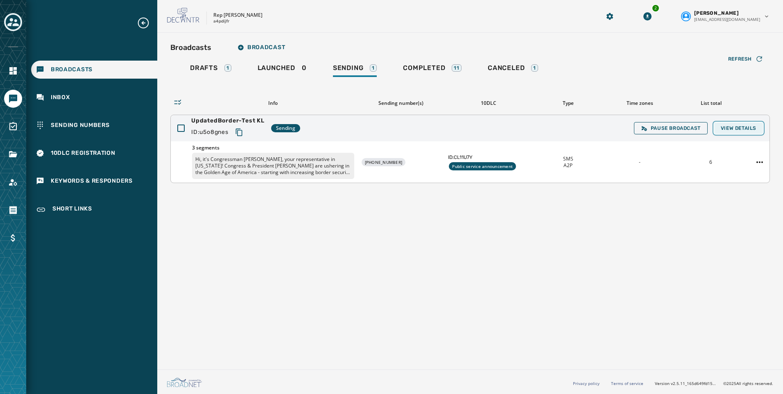
click at [742, 128] on span "View Details" at bounding box center [739, 128] width 36 height 7
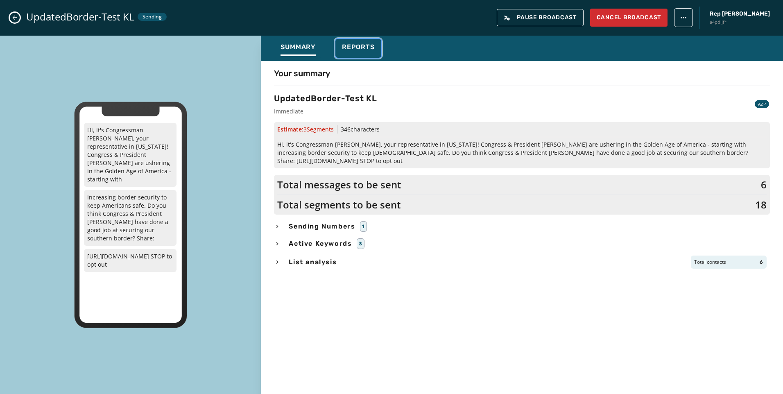
click at [366, 43] on span "Reports" at bounding box center [358, 47] width 33 height 8
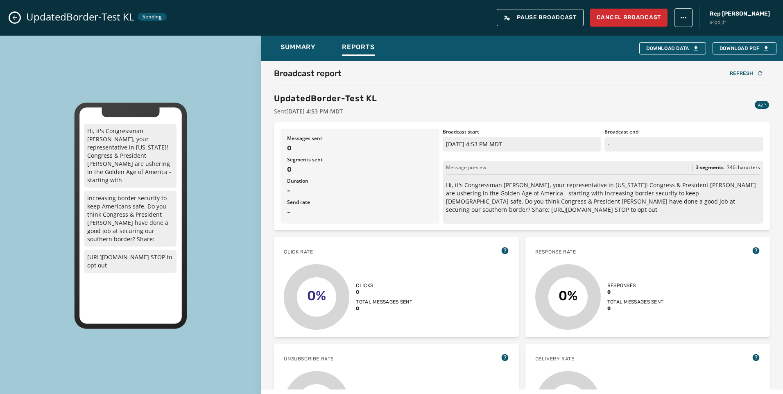
click at [14, 14] on icon "Close admin drawer" at bounding box center [14, 17] width 7 height 7
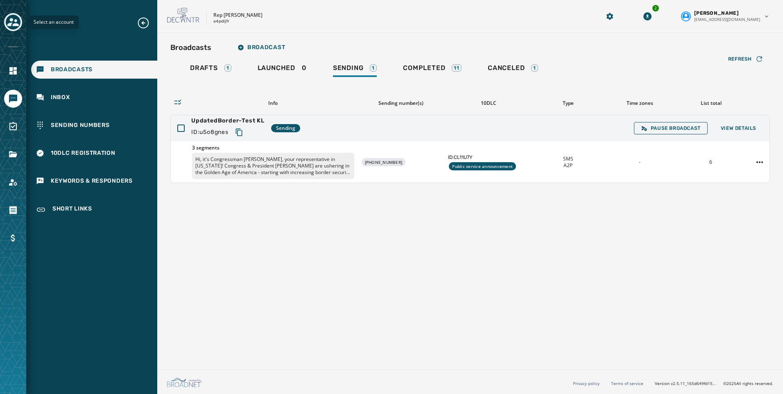
click at [13, 19] on icon "Toggle account select drawer" at bounding box center [12, 22] width 11 height 8
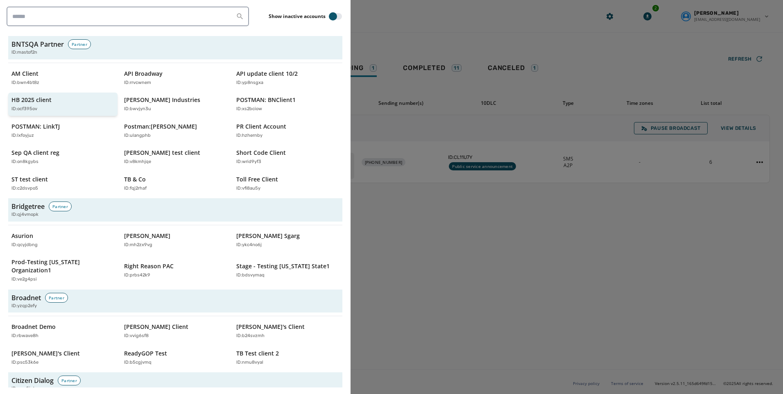
scroll to position [205, 0]
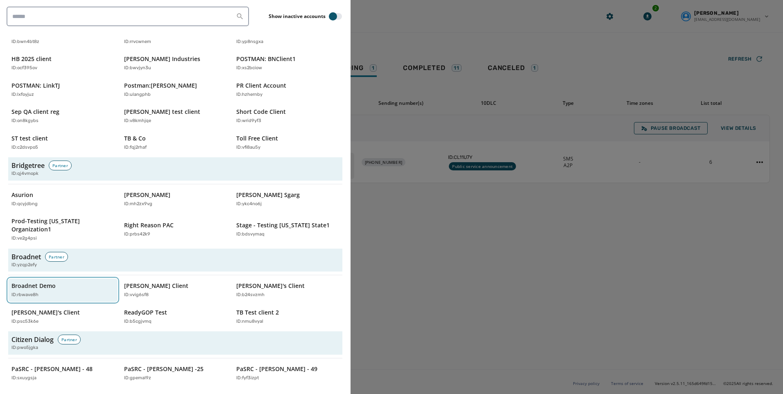
click at [58, 282] on div "Broadnet Demo ID: rbwave8h" at bounding box center [58, 290] width 95 height 17
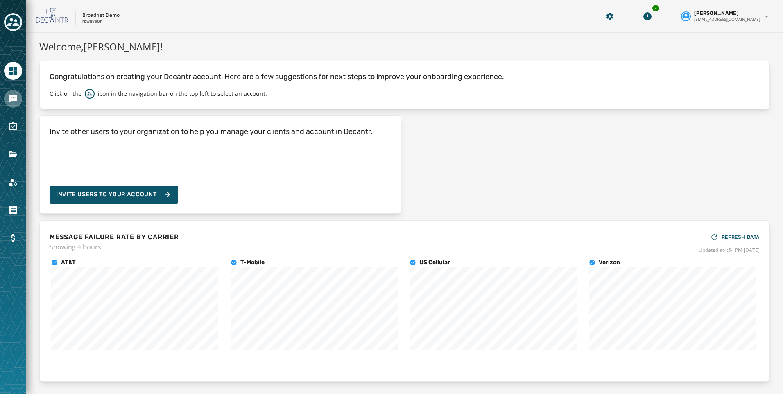
click at [19, 95] on link "Navigate to Messaging" at bounding box center [13, 99] width 18 height 18
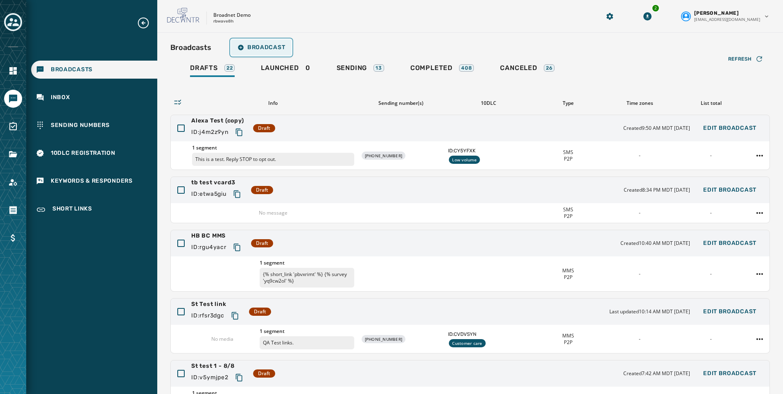
click at [258, 48] on span "Broadcast" at bounding box center [262, 47] width 48 height 7
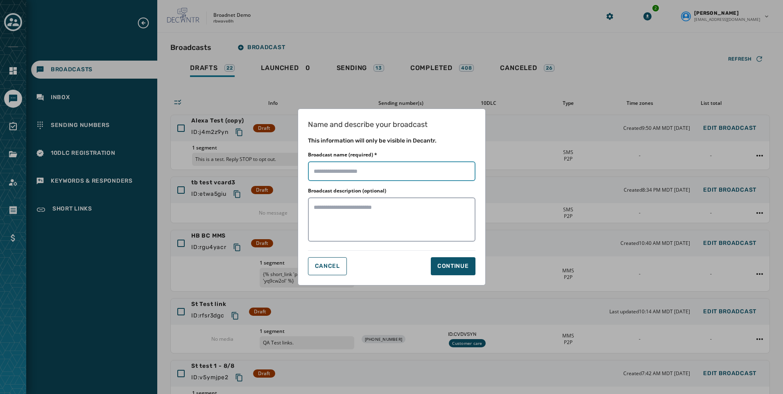
click at [358, 174] on input "Broadcast name (required) *" at bounding box center [392, 171] width 168 height 20
type input "**********"
click at [455, 269] on div "Continue" at bounding box center [454, 266] width 32 height 8
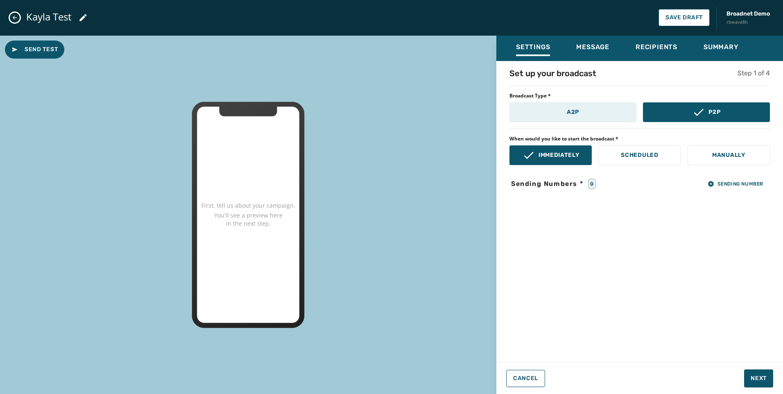
click at [582, 111] on button "A2P" at bounding box center [573, 112] width 127 height 20
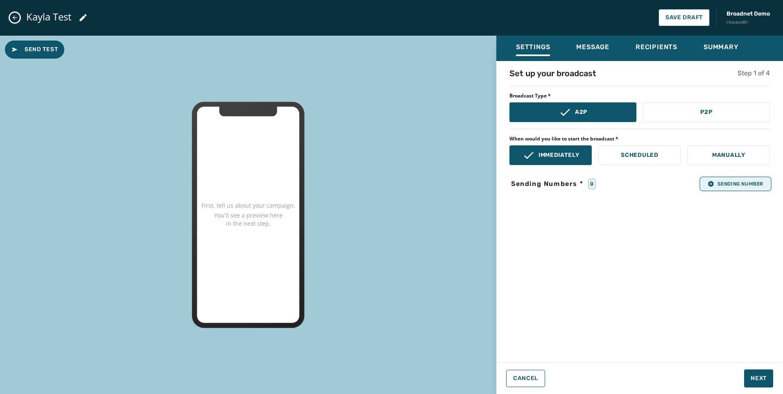
click at [740, 181] on span "Sending Number" at bounding box center [736, 184] width 56 height 7
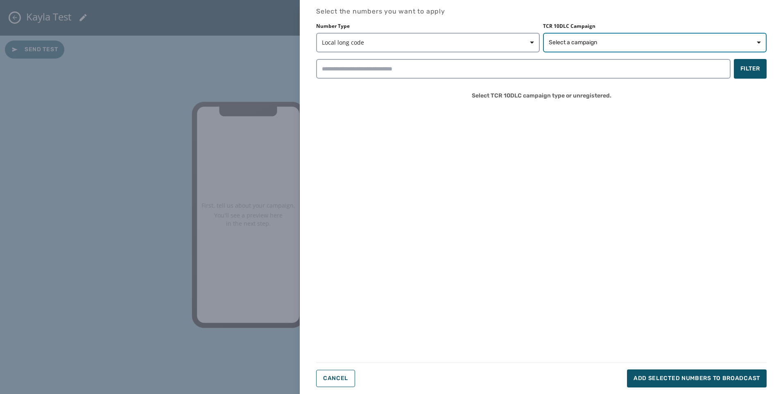
click at [603, 39] on span "Select a campaign" at bounding box center [655, 43] width 212 height 8
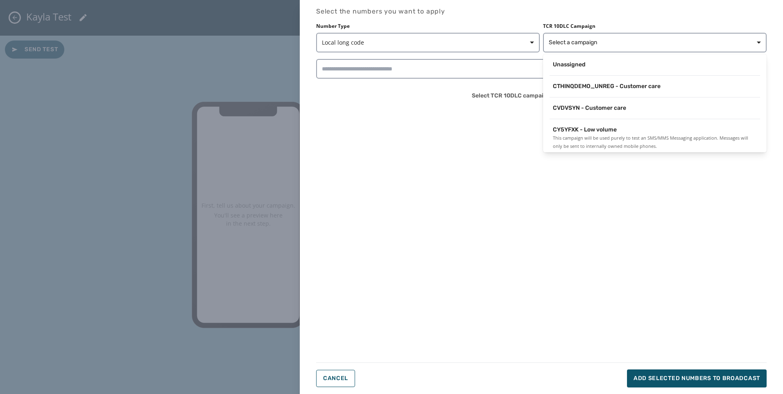
click at [606, 118] on div "CVDVSYN - Customer care" at bounding box center [655, 110] width 224 height 18
click at [601, 111] on span "CVDVSYN - Customer care" at bounding box center [589, 108] width 73 height 8
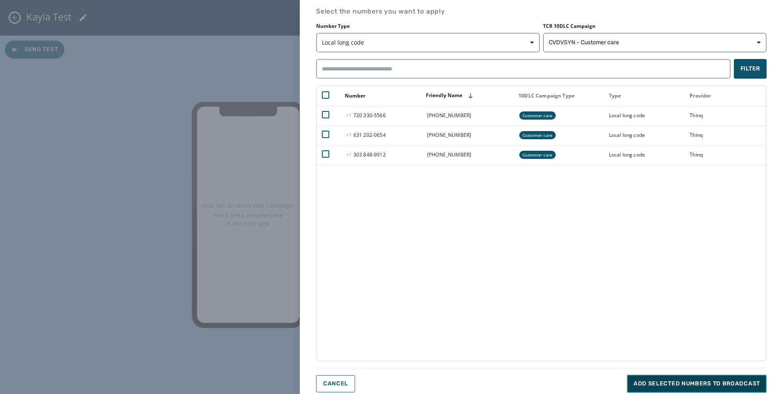
click at [709, 379] on button "Add selected numbers to broadcast" at bounding box center [697, 384] width 140 height 18
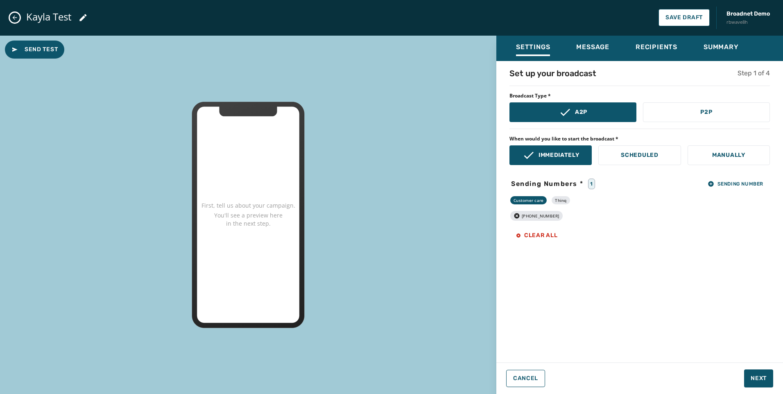
click at [762, 389] on div "Settings Message Recipients Summary Set up your broadcast Step 1 of 4 Broadcast…" at bounding box center [640, 215] width 287 height 359
click at [763, 384] on button "Next" at bounding box center [758, 379] width 29 height 18
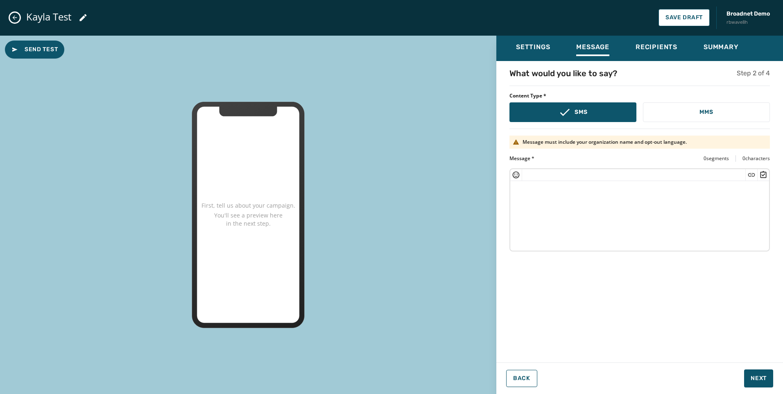
click at [551, 220] on textarea at bounding box center [639, 214] width 259 height 67
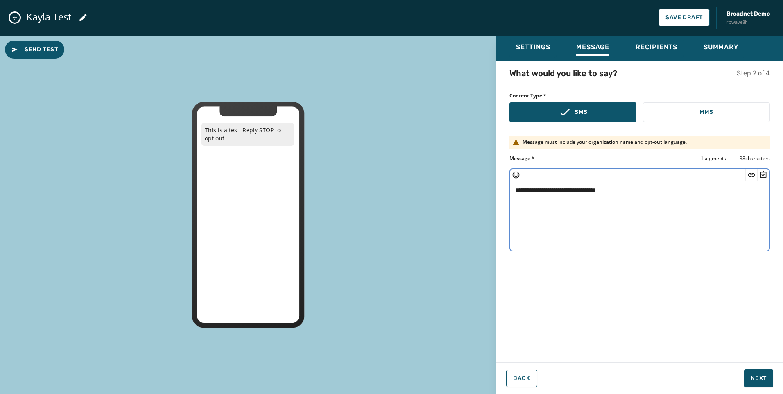
click at [760, 174] on icon "Insert Survey" at bounding box center [764, 175] width 8 height 8
type textarea "**********"
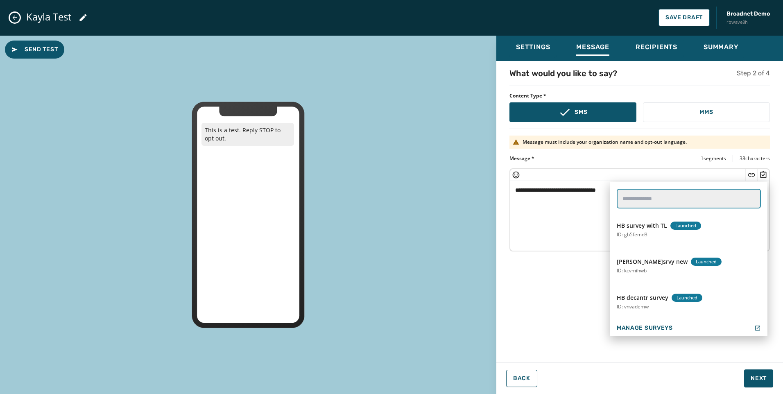
click at [668, 203] on input "text" at bounding box center [689, 199] width 144 height 20
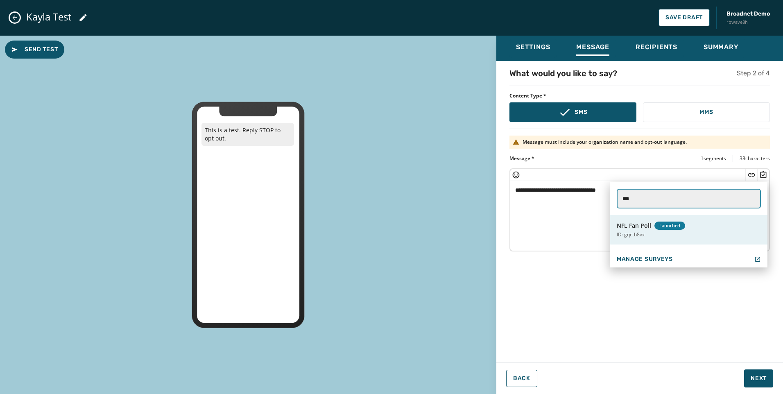
type input "***"
click at [646, 223] on span "NFL Fan Poll" at bounding box center [634, 226] width 34 height 8
type textarea "**********"
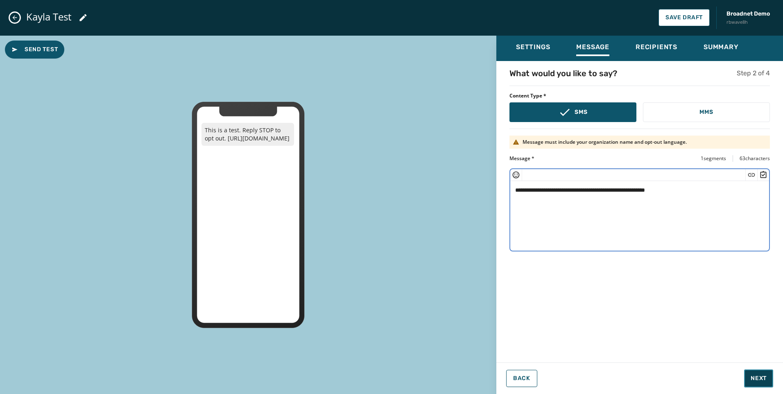
click at [763, 371] on button "Next" at bounding box center [758, 379] width 29 height 18
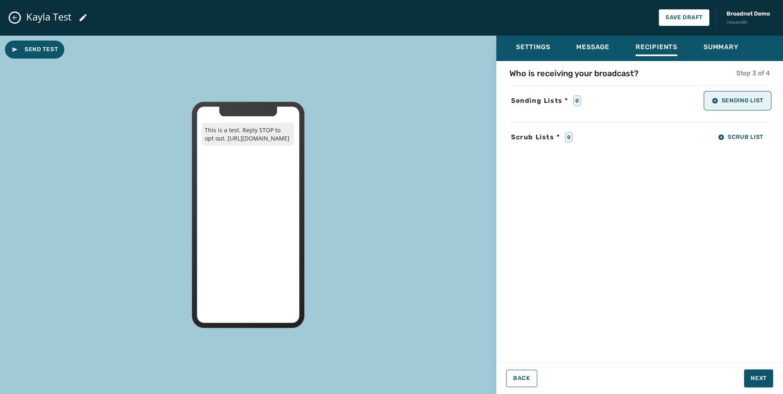
click at [742, 95] on button "Sending List" at bounding box center [738, 101] width 65 height 16
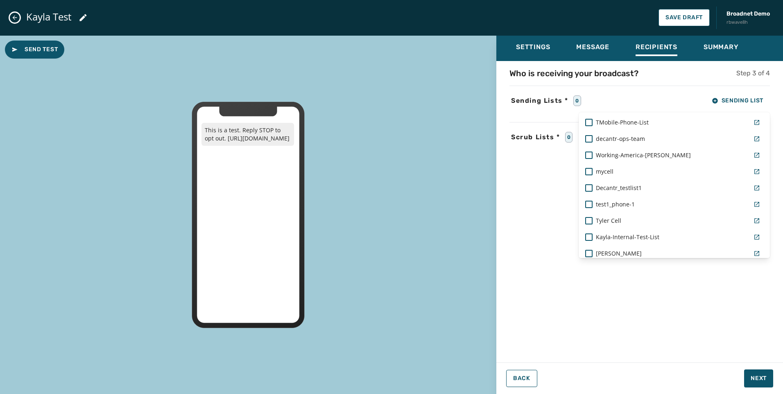
scroll to position [89, 0]
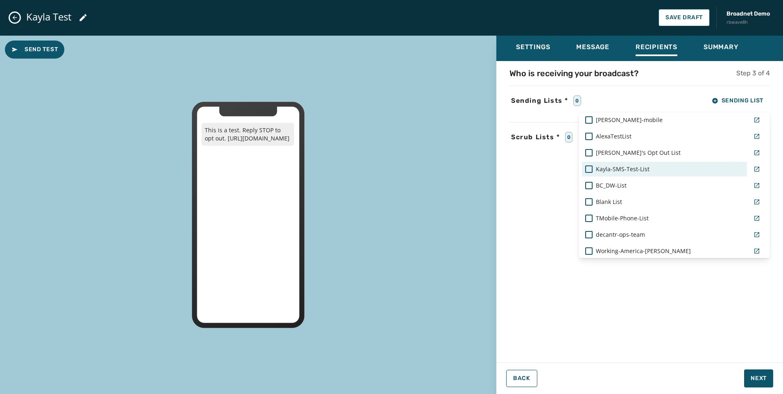
click at [631, 167] on span "Kayla-SMS-Test-List" at bounding box center [623, 169] width 54 height 8
click at [681, 319] on div "Who is receiving your broadcast? Step 3 of 4 Sending Lists * 1 Sending List Rea…" at bounding box center [640, 210] width 287 height 284
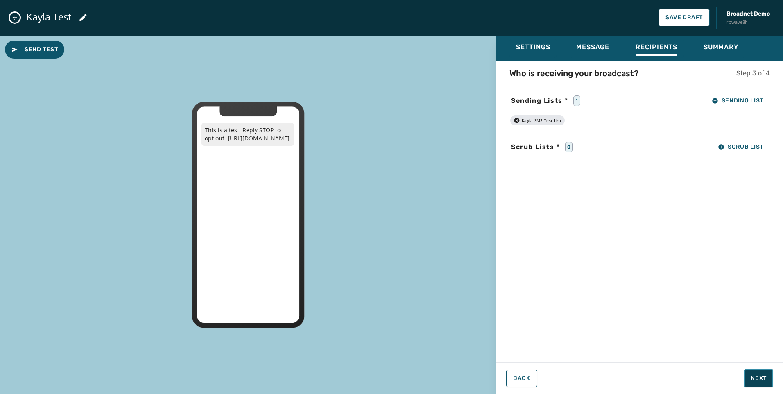
click at [751, 378] on span "Next" at bounding box center [759, 378] width 16 height 8
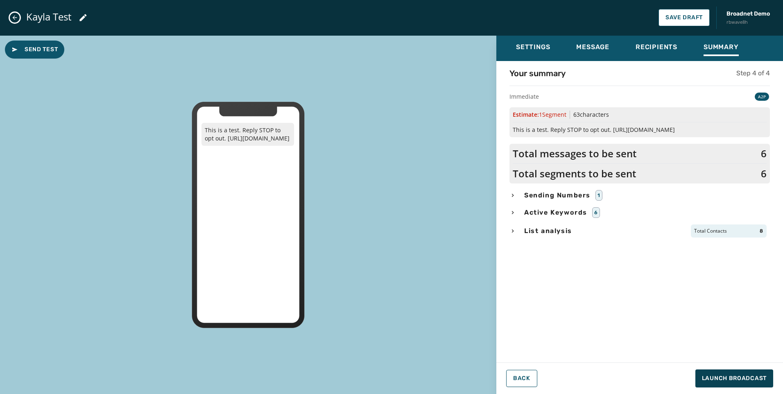
click at [521, 232] on div "List analysis Total Contacts 8" at bounding box center [640, 231] width 261 height 13
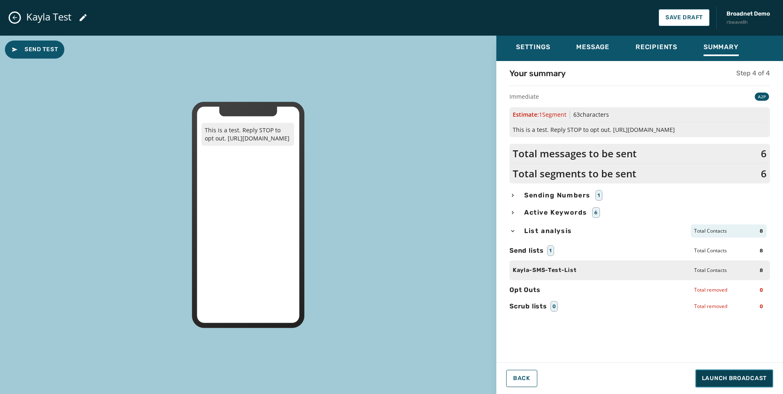
click at [734, 377] on span "Launch Broadcast" at bounding box center [734, 378] width 65 height 8
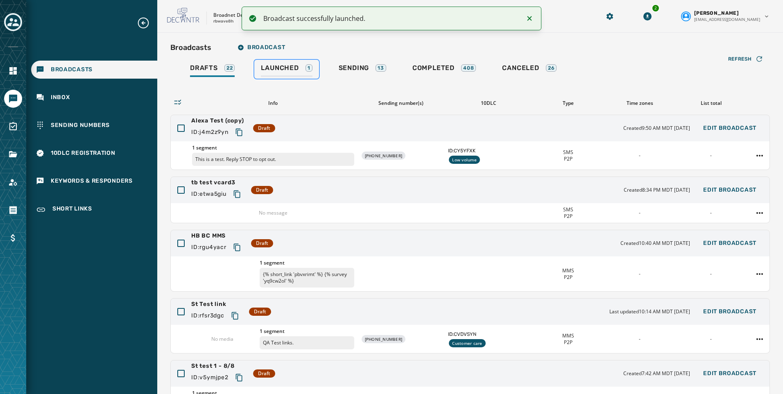
click at [273, 70] on span "Launched" at bounding box center [280, 68] width 38 height 8
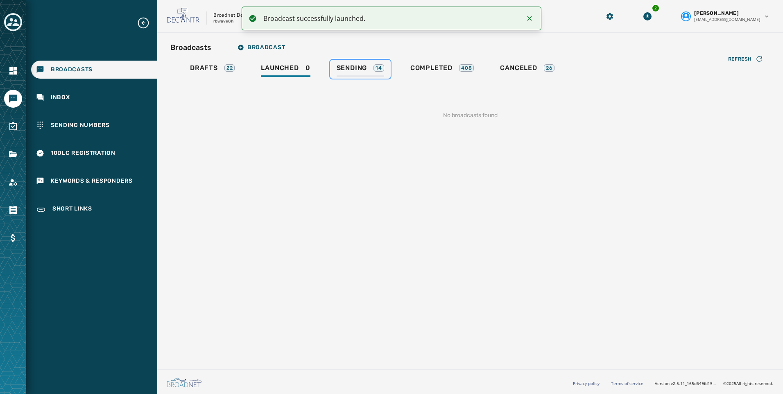
click at [344, 71] on span "Sending" at bounding box center [352, 68] width 31 height 8
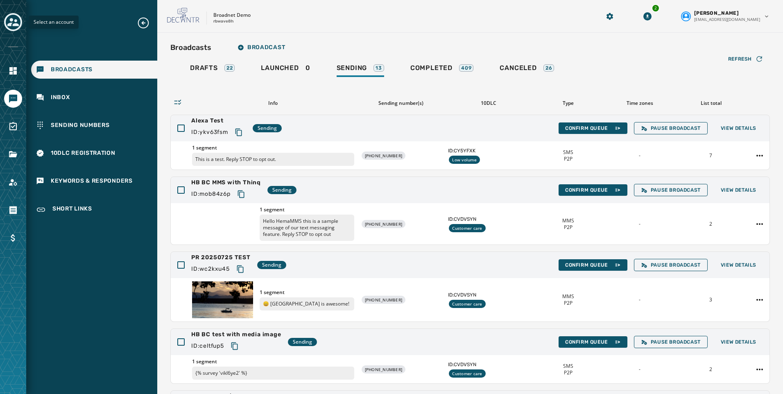
click at [15, 25] on icon "Toggle account select drawer" at bounding box center [12, 22] width 11 height 8
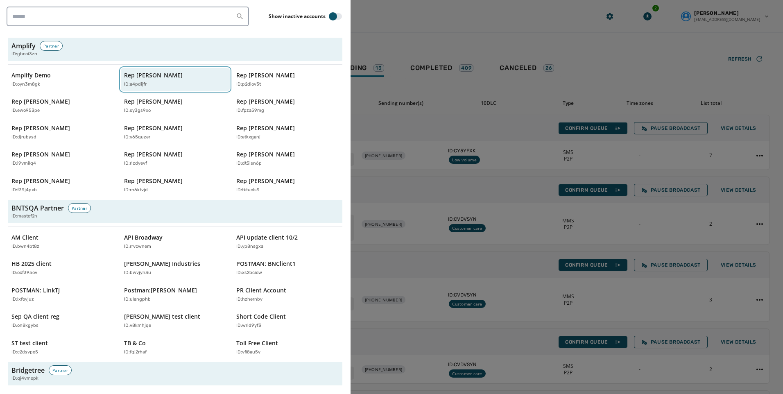
click at [147, 80] on div "Rep [PERSON_NAME] ID: a4pdijfr" at bounding box center [171, 79] width 95 height 17
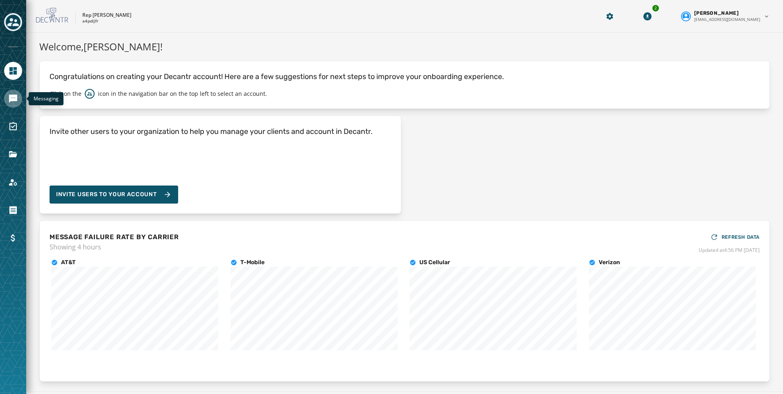
click at [7, 98] on link "Navigate to Messaging" at bounding box center [13, 99] width 18 height 18
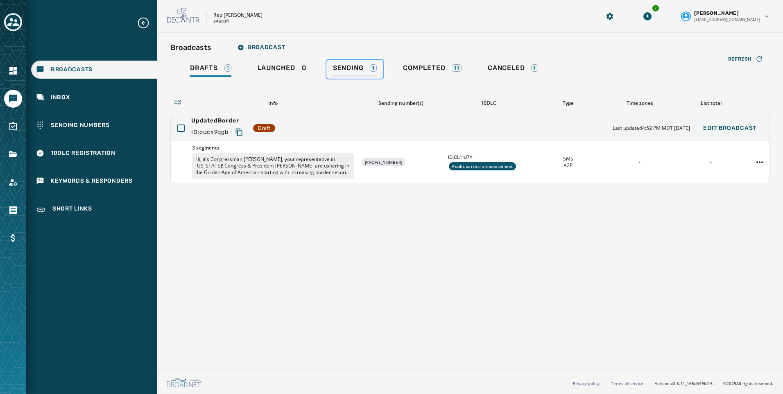
click at [340, 60] on link "Sending 1" at bounding box center [355, 69] width 57 height 19
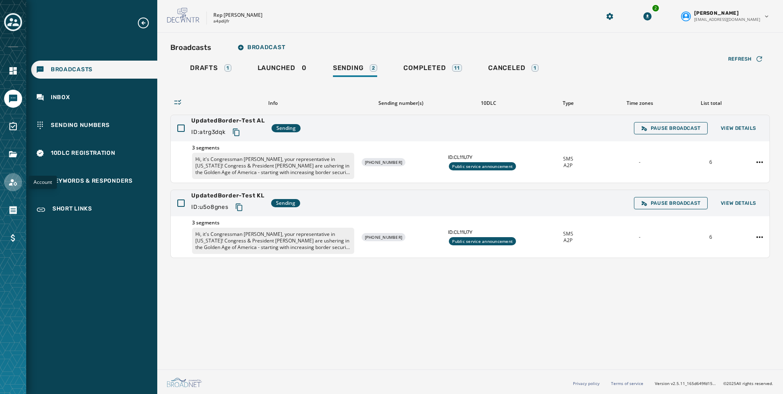
click at [11, 185] on icon "Navigate to Account" at bounding box center [13, 182] width 8 height 7
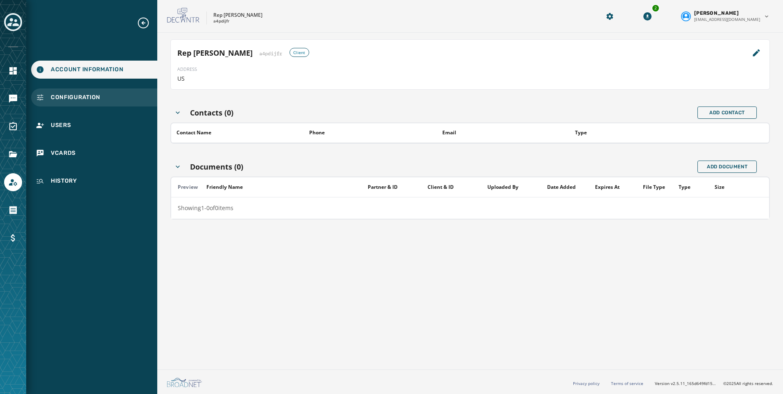
click at [57, 101] on span "Configuration" at bounding box center [76, 97] width 50 height 8
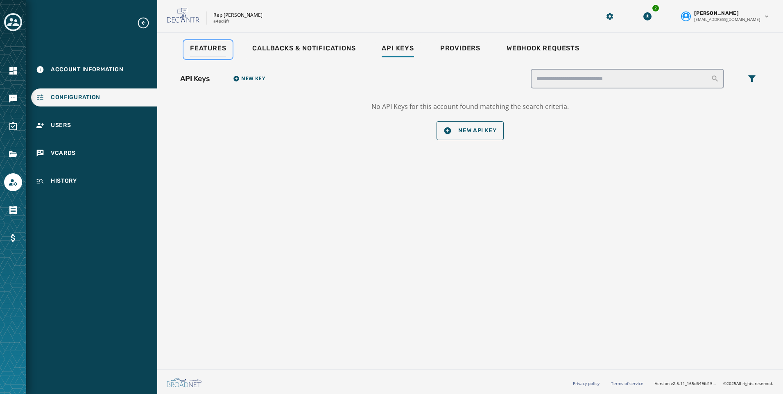
click at [220, 49] on span "Features" at bounding box center [208, 48] width 36 height 8
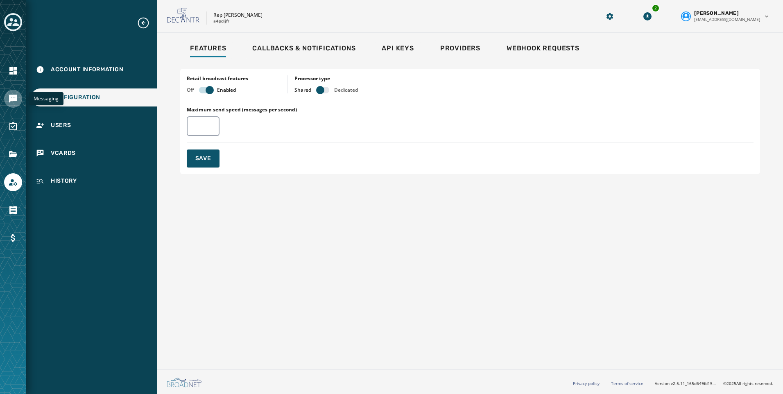
click at [6, 99] on link "Navigate to Messaging" at bounding box center [13, 99] width 18 height 18
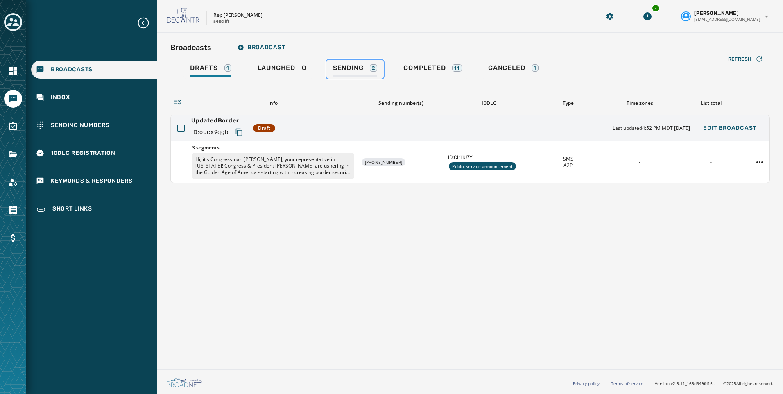
click at [328, 68] on link "Sending 2" at bounding box center [355, 69] width 57 height 19
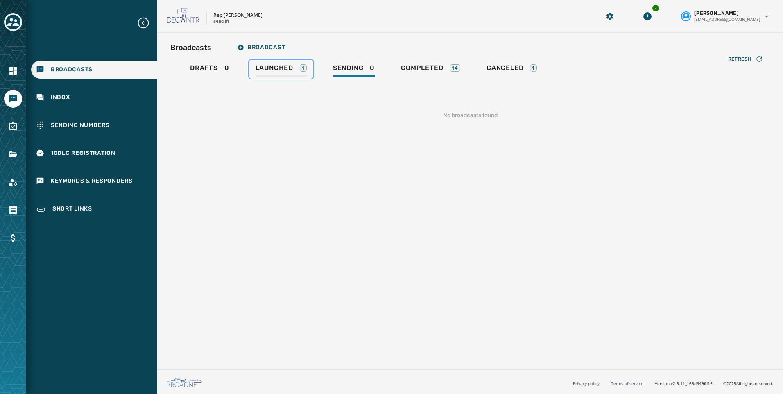
click at [272, 73] on div "Launched 1" at bounding box center [281, 70] width 51 height 13
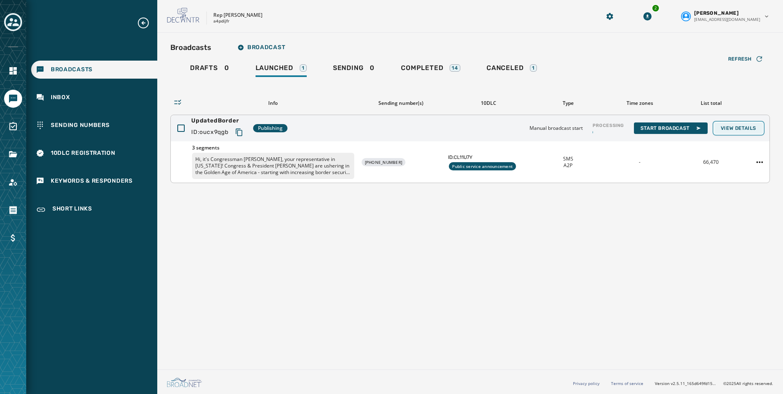
click at [749, 128] on span "View Details" at bounding box center [739, 128] width 36 height 7
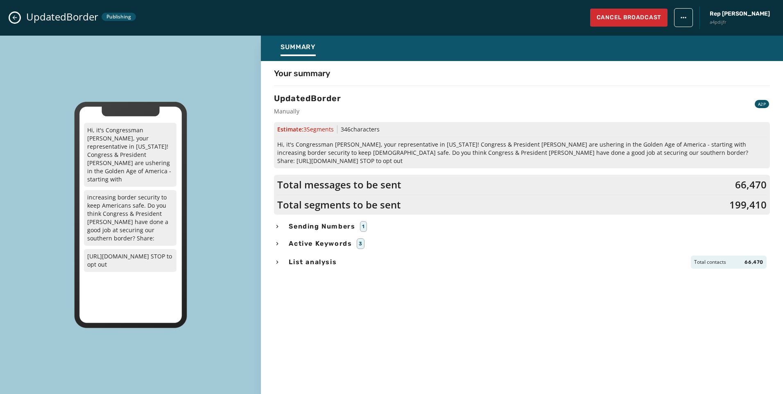
click at [285, 256] on div "List analysis Total contacts 66,470" at bounding box center [522, 262] width 496 height 13
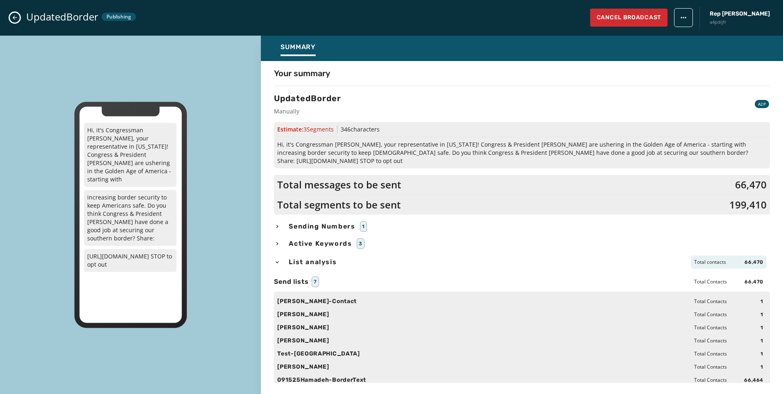
click at [285, 256] on div "List analysis Total contacts 66,470" at bounding box center [522, 262] width 496 height 13
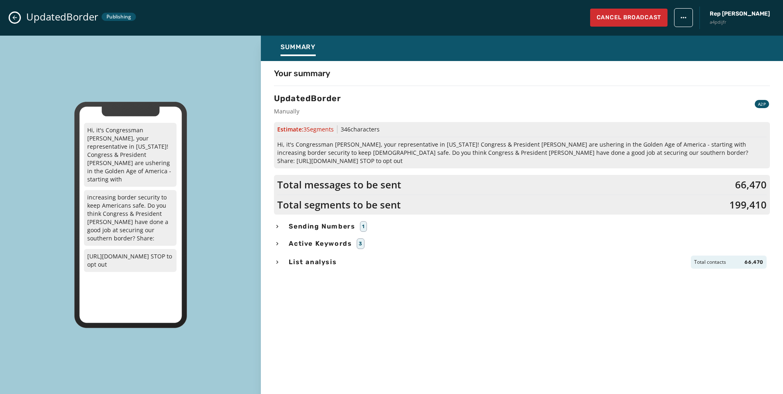
click at [21, 16] on div "UpdatedBorder Publishing Cancel Broadcast Rep [PERSON_NAME] a4pdijfr" at bounding box center [391, 18] width 783 height 36
click at [13, 16] on icon "Close admin drawer" at bounding box center [14, 17] width 7 height 7
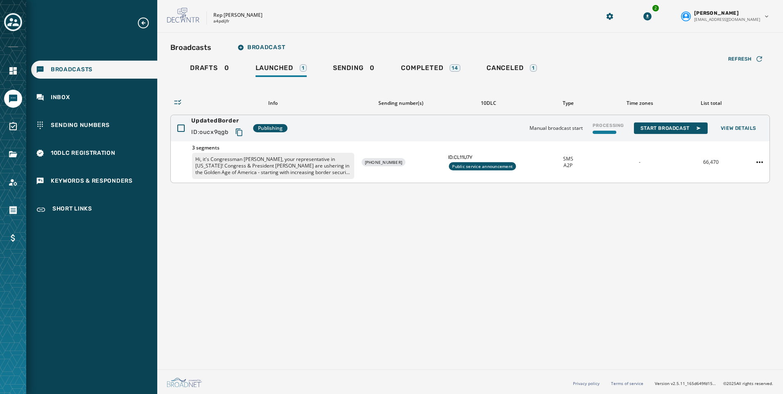
click at [265, 167] on p "Hi, it's Congressman [PERSON_NAME], your representative in [US_STATE]! Congress…" at bounding box center [273, 166] width 162 height 26
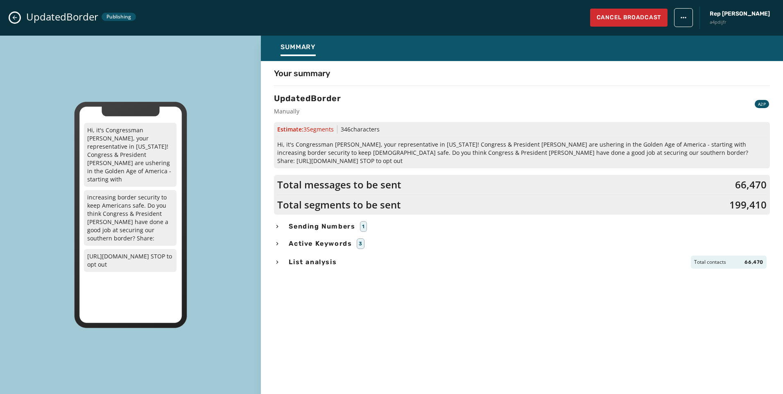
click at [275, 259] on icon "button" at bounding box center [277, 262] width 7 height 7
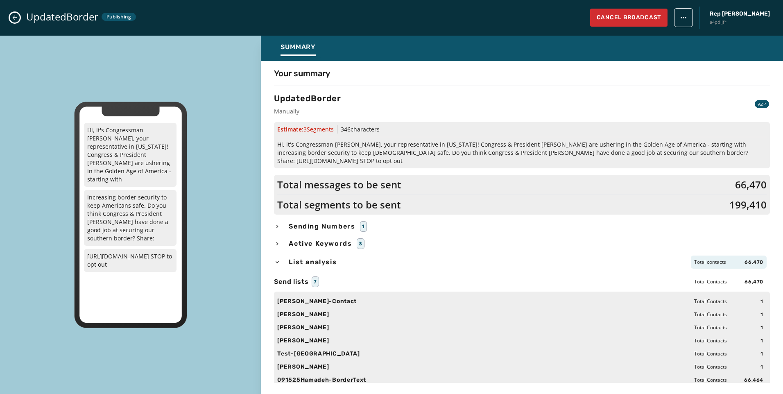
click at [279, 223] on icon "button" at bounding box center [277, 226] width 7 height 7
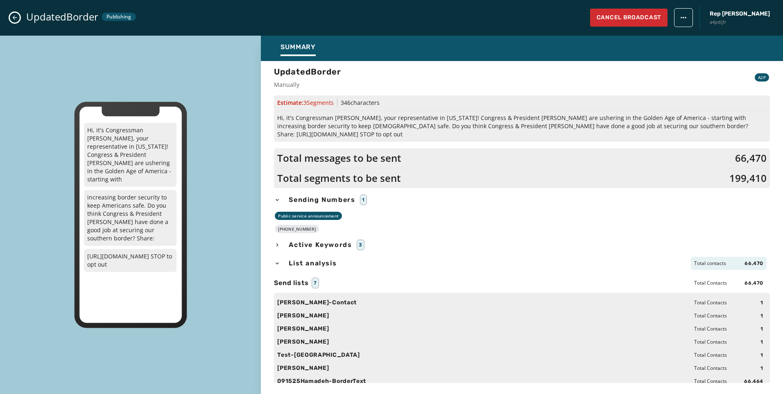
scroll to position [41, 0]
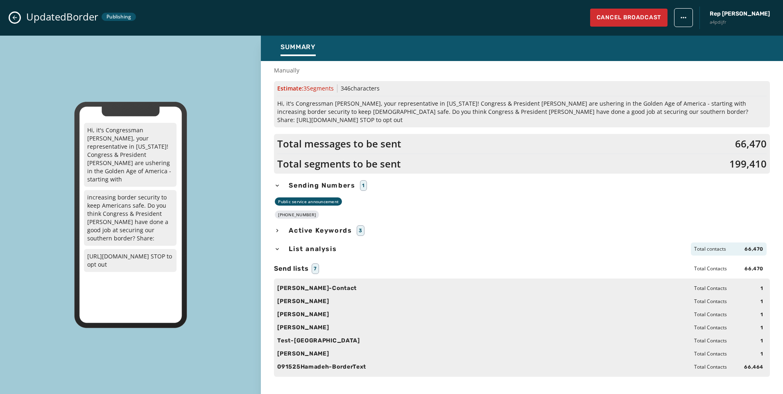
click at [280, 227] on icon "button" at bounding box center [277, 230] width 7 height 7
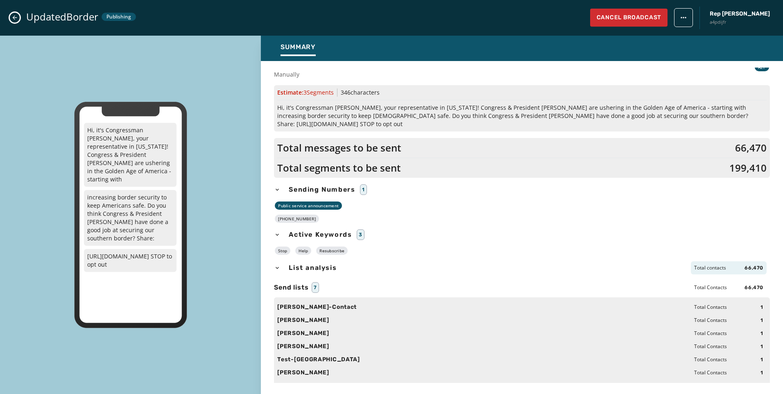
scroll to position [0, 0]
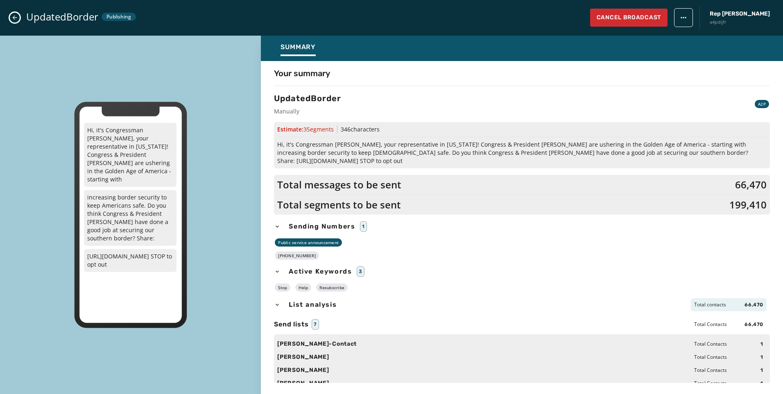
click at [21, 18] on div "UpdatedBorder Publishing Cancel Broadcast Rep [PERSON_NAME] a4pdijfr" at bounding box center [391, 18] width 783 height 36
click at [15, 13] on button "Close admin drawer" at bounding box center [15, 18] width 10 height 10
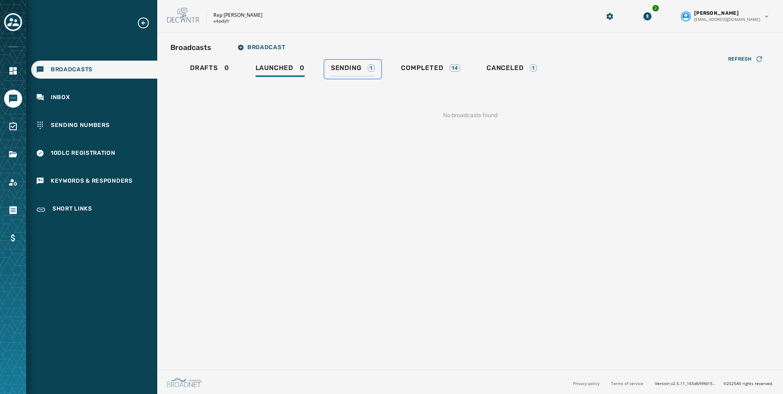
click at [344, 74] on div "Sending 1" at bounding box center [353, 70] width 44 height 13
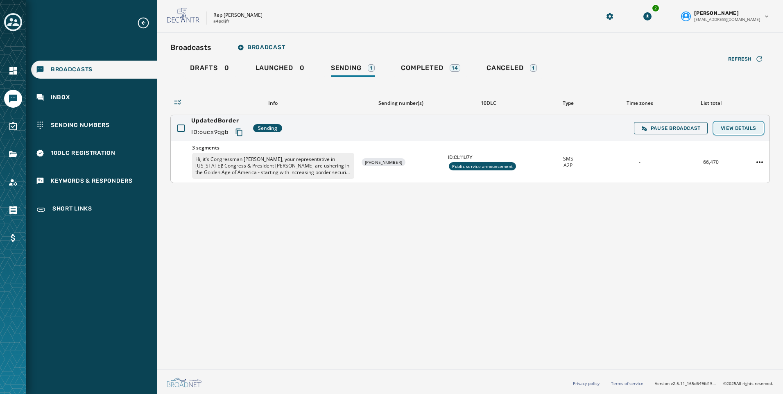
click at [730, 131] on span "View Details" at bounding box center [739, 128] width 36 height 7
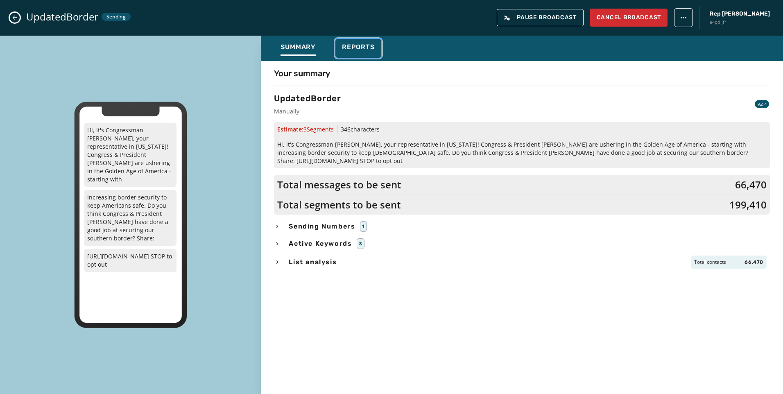
click at [378, 42] on button "Reports" at bounding box center [359, 48] width 46 height 19
